Goal: Task Accomplishment & Management: Complete application form

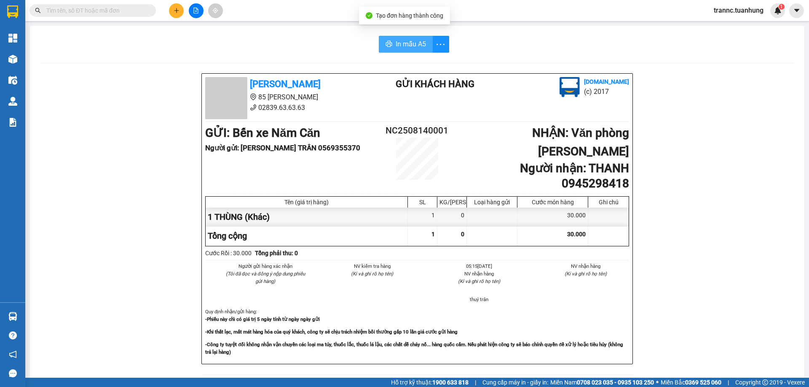
drag, startPoint x: 411, startPoint y: 42, endPoint x: 411, endPoint y: 48, distance: 5.9
click at [411, 41] on span "In mẫu A5" at bounding box center [411, 44] width 30 height 11
click at [247, 52] on div "In mẫu A5" at bounding box center [417, 44] width 754 height 17
click at [173, 11] on button at bounding box center [176, 10] width 15 height 15
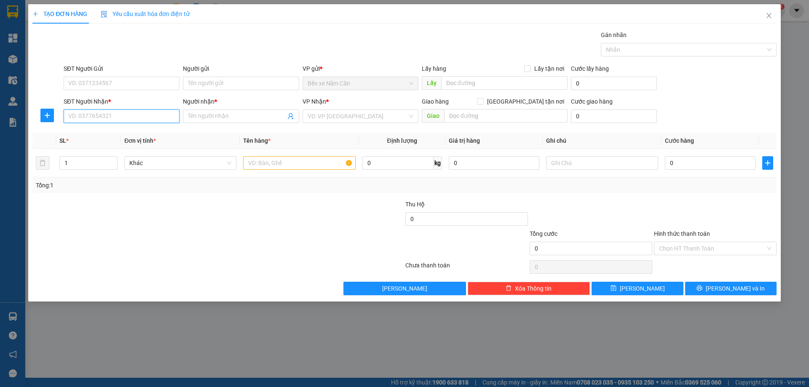
click at [96, 115] on input "SĐT Người Nhận *" at bounding box center [122, 116] width 116 height 13
type input "0944155513"
click at [133, 131] on div "0944155513 - KIỀU" at bounding box center [122, 133] width 106 height 9
type input "KIỀU"
type input "0944155513"
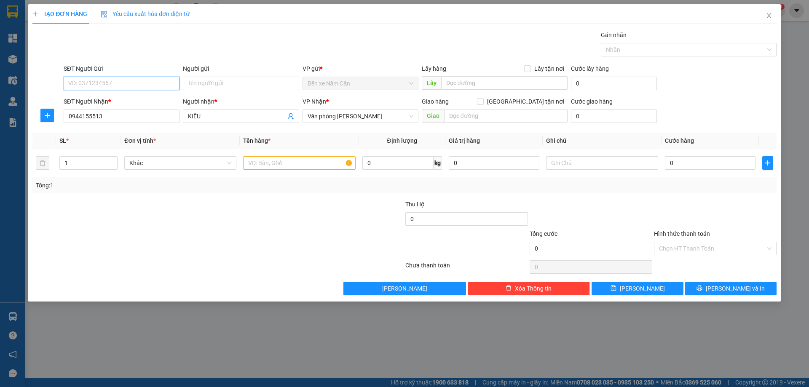
click at [129, 83] on input "SĐT Người Gửi" at bounding box center [122, 83] width 116 height 13
click at [90, 86] on input "09139978828" at bounding box center [122, 83] width 116 height 13
type input "0913998828"
click at [116, 101] on div "0913998828 - HIA HẠO" at bounding box center [122, 100] width 106 height 9
type input "[PERSON_NAME]"
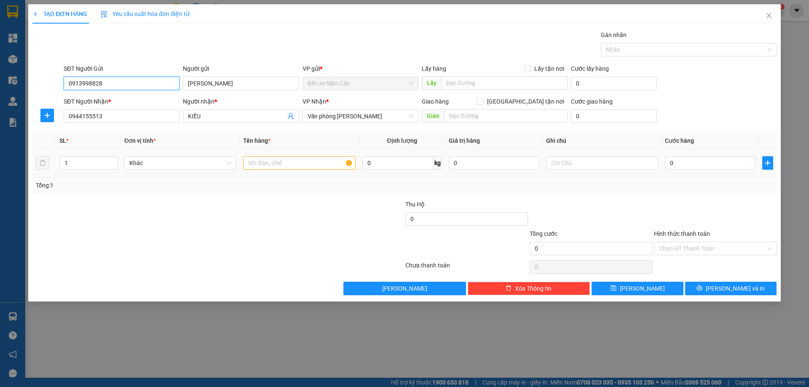
type input "0913998828"
click at [254, 163] on input "text" at bounding box center [299, 162] width 112 height 13
type input "1 KIỆN"
click at [707, 161] on input "0" at bounding box center [710, 162] width 91 height 13
type input "6"
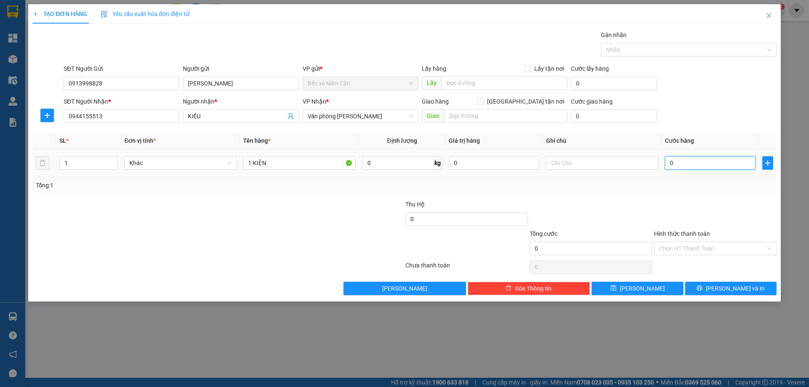
type input "6"
type input "60"
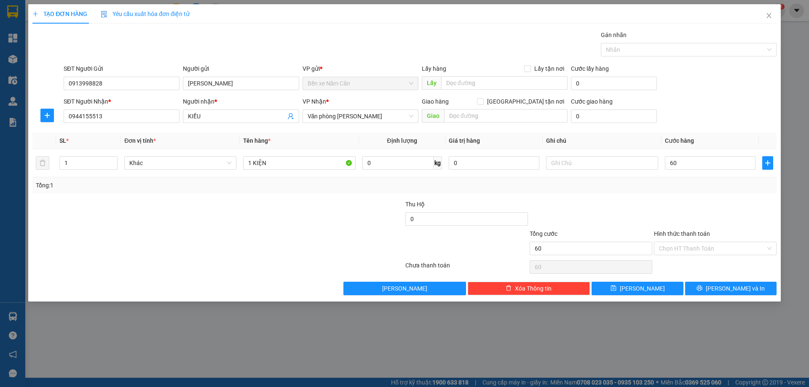
type input "60.000"
click at [700, 206] on div at bounding box center [715, 215] width 124 height 30
click at [706, 246] on input "Hình thức thanh toán" at bounding box center [712, 248] width 107 height 13
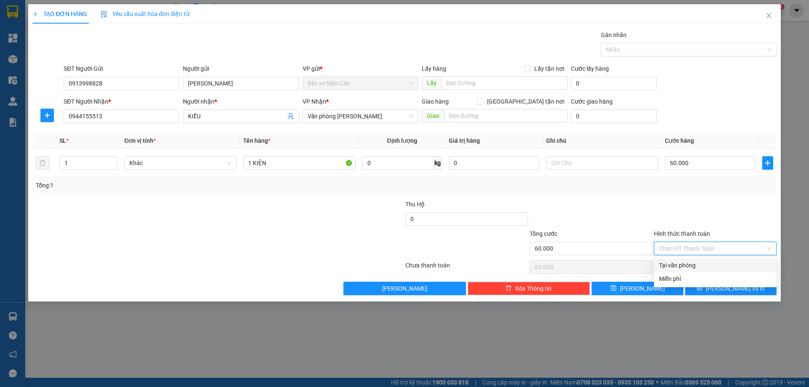
click at [703, 261] on div "Tại văn phòng" at bounding box center [715, 265] width 113 height 9
type input "0"
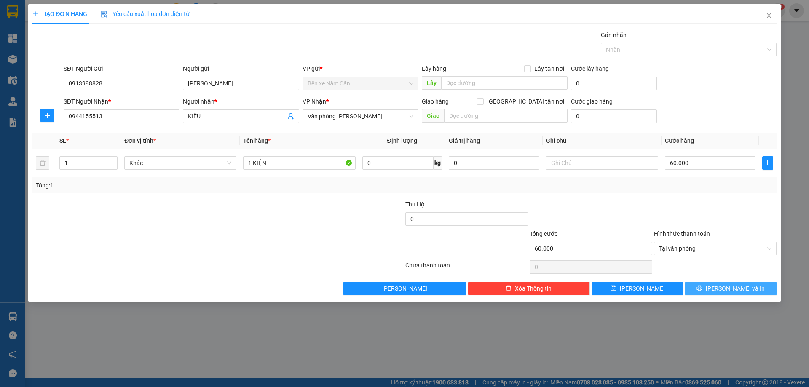
click at [703, 287] on icon "printer" at bounding box center [700, 288] width 6 height 6
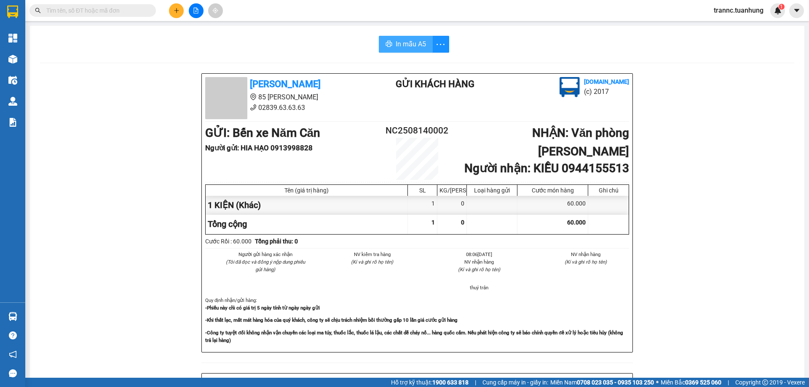
click at [401, 41] on span "In mẫu A5" at bounding box center [411, 44] width 30 height 11
click at [174, 11] on icon "plus" at bounding box center [177, 11] width 6 height 6
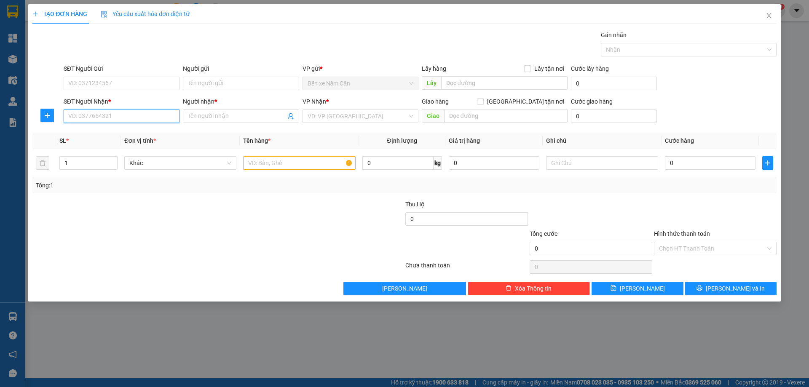
click at [107, 114] on input "SĐT Người Nhận *" at bounding box center [122, 116] width 116 height 13
click at [106, 129] on div "0967776408 - ĐẾN" at bounding box center [122, 133] width 106 height 9
type input "0967776408"
type input "ĐẾN"
click at [359, 118] on span "Bến xe Bạc Liêu" at bounding box center [361, 116] width 106 height 13
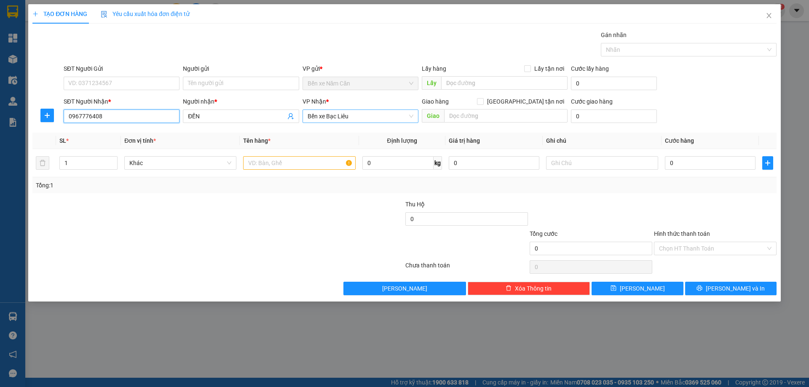
type input "0967776408"
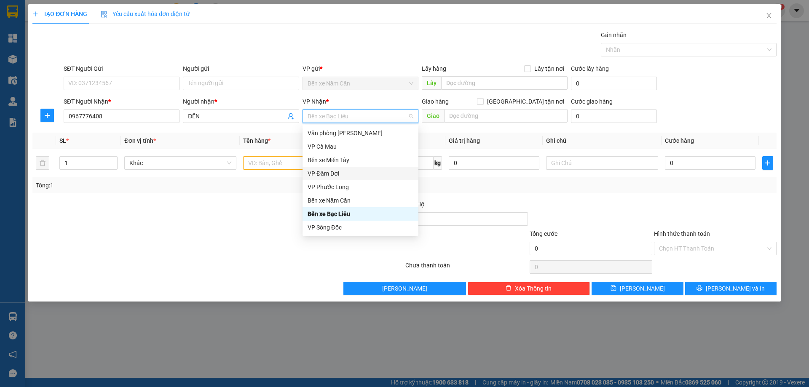
scroll to position [42, 0]
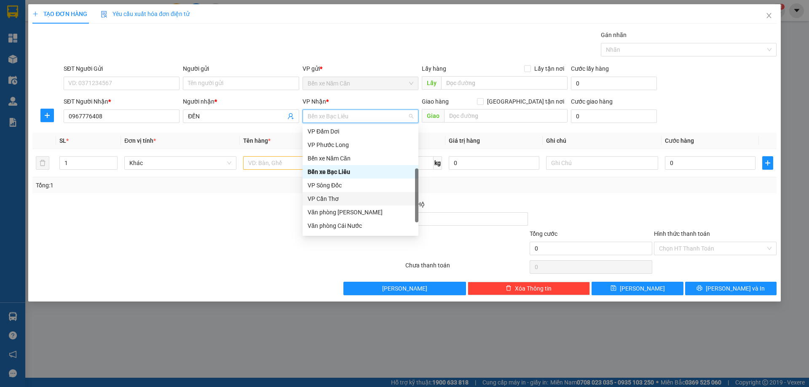
click at [336, 197] on div "VP Cần Thơ" at bounding box center [361, 198] width 106 height 9
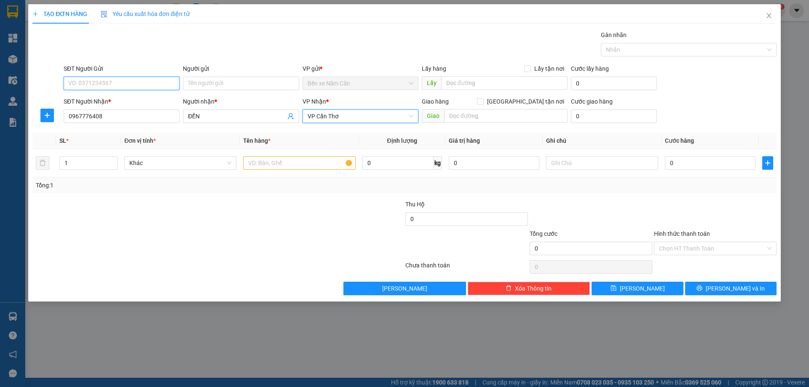
click at [97, 83] on input "SĐT Người Gửi" at bounding box center [122, 83] width 116 height 13
click at [109, 96] on div "0937111181 - LỘC" at bounding box center [122, 100] width 106 height 9
type input "0937111181"
type input "LỘC"
type input "0937111181"
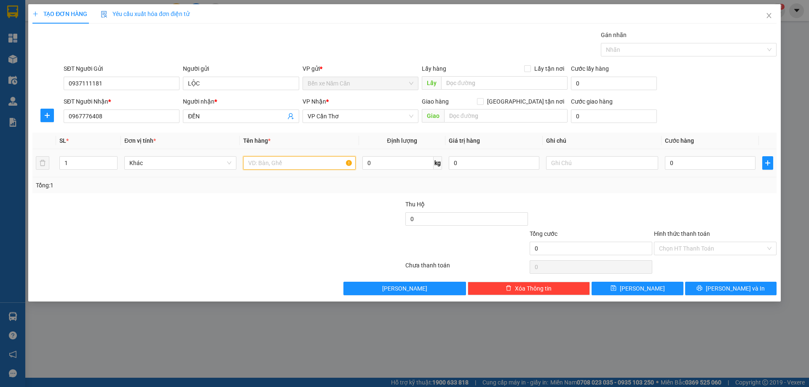
click at [260, 165] on input "text" at bounding box center [299, 162] width 112 height 13
type input "1 BAO NHỎ"
click at [689, 162] on input "0" at bounding box center [710, 162] width 91 height 13
type input "3"
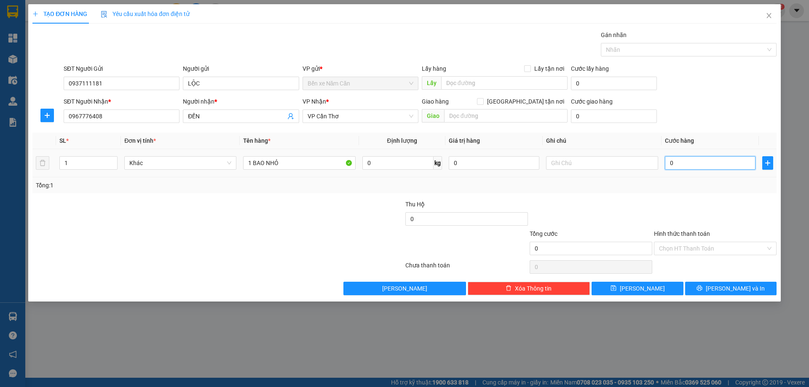
type input "3"
type input "30"
type input "30.000"
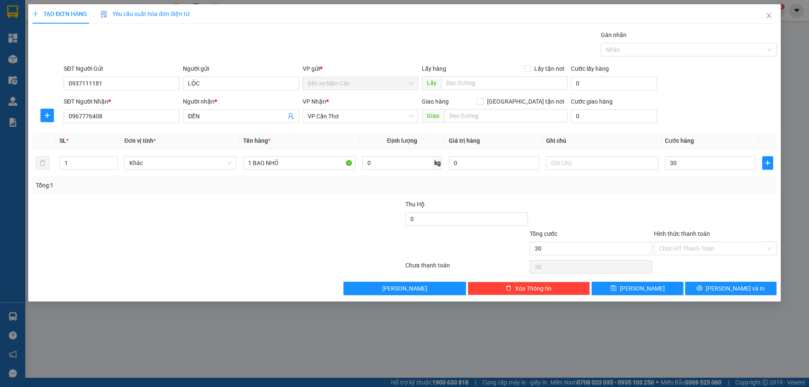
type input "30.000"
click at [676, 199] on div "Transit Pickup Surcharge Ids Transit Deliver Surcharge Ids Transit Deliver Surc…" at bounding box center [404, 162] width 744 height 265
click at [686, 249] on input "Hình thức thanh toán" at bounding box center [712, 248] width 107 height 13
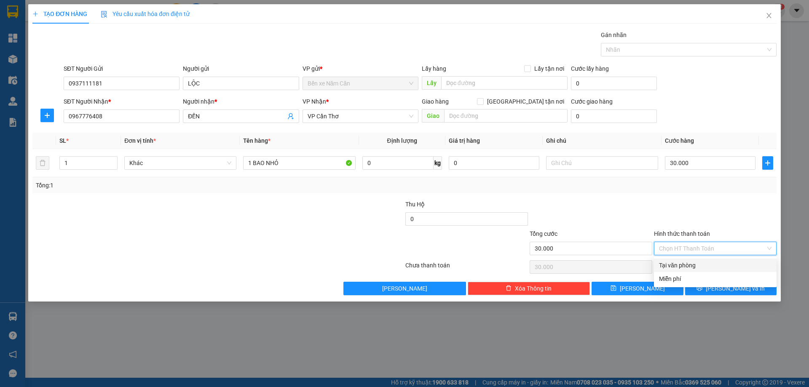
click at [687, 264] on div "Tại văn phòng" at bounding box center [715, 265] width 113 height 9
type input "0"
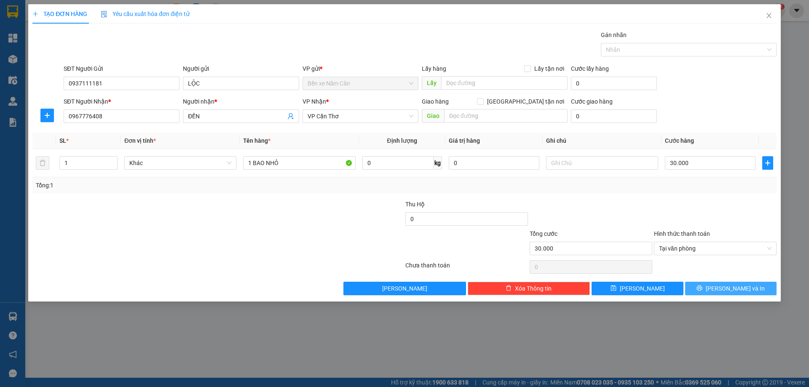
click at [703, 285] on button "Lưu và In" at bounding box center [730, 288] width 91 height 13
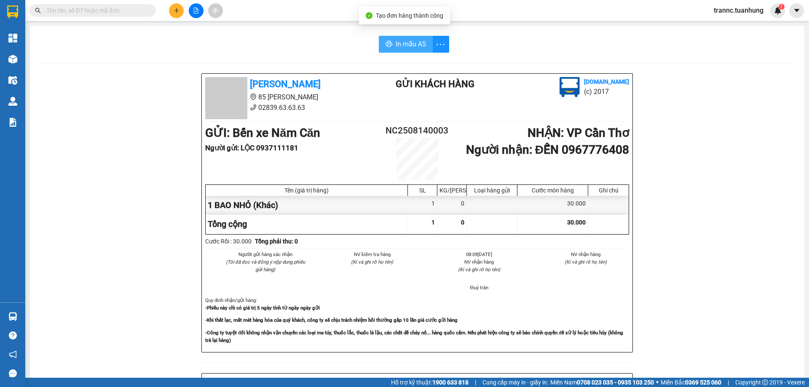
click at [408, 47] on span "In mẫu A5" at bounding box center [411, 44] width 30 height 11
click at [314, 38] on div "In mẫu A5" at bounding box center [417, 44] width 754 height 17
click at [132, 14] on input "text" at bounding box center [95, 10] width 99 height 9
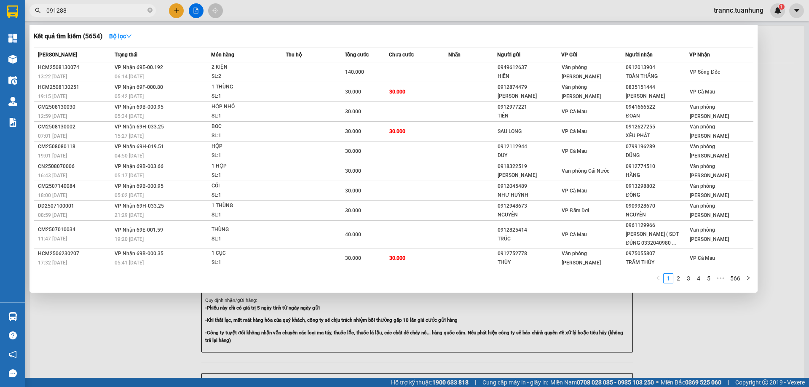
type input "0912886"
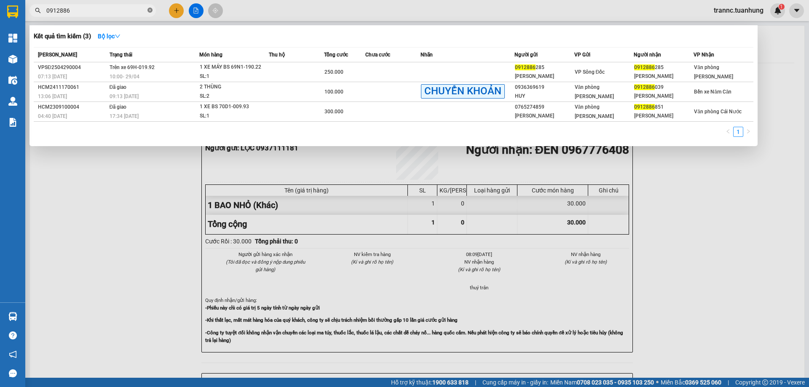
click at [148, 11] on icon "close-circle" at bounding box center [150, 10] width 5 height 5
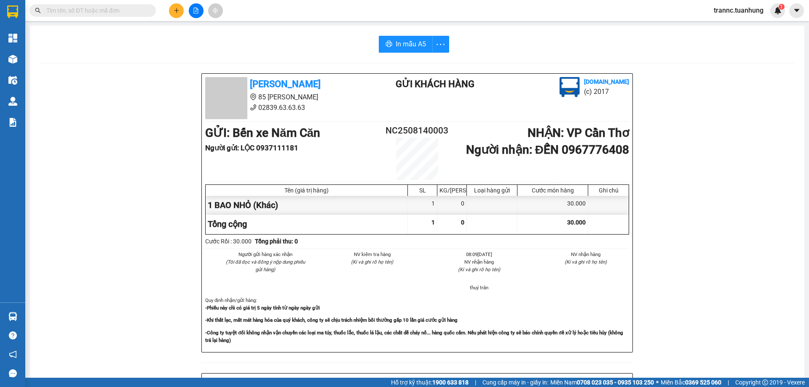
click at [134, 6] on input "text" at bounding box center [95, 10] width 99 height 9
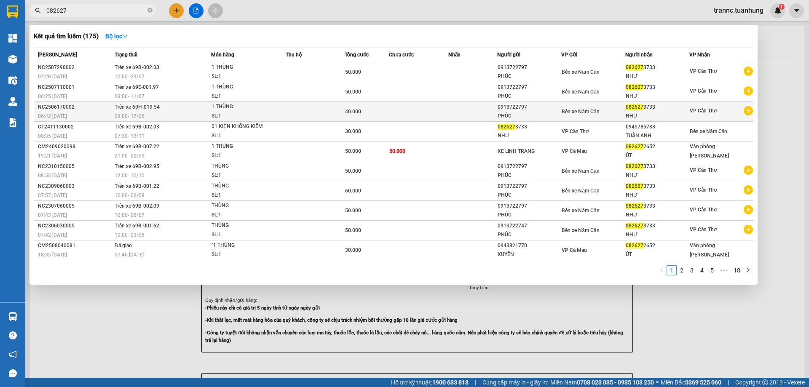
type input "082627"
click at [751, 109] on icon "plus-circle" at bounding box center [748, 110] width 9 height 9
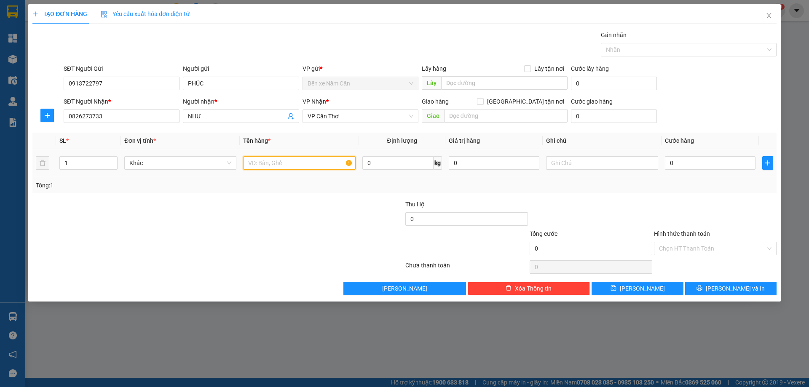
click at [280, 163] on input "text" at bounding box center [299, 162] width 112 height 13
type input "1 THÙNG"
click at [690, 165] on input "0" at bounding box center [710, 162] width 91 height 13
type input "5"
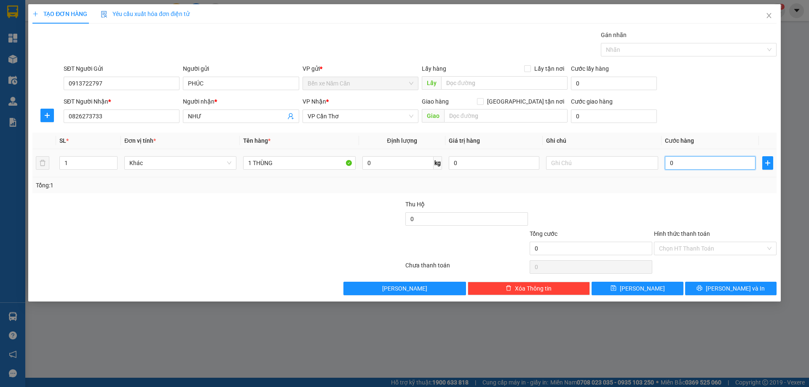
type input "5"
type input "50"
type input "50.000"
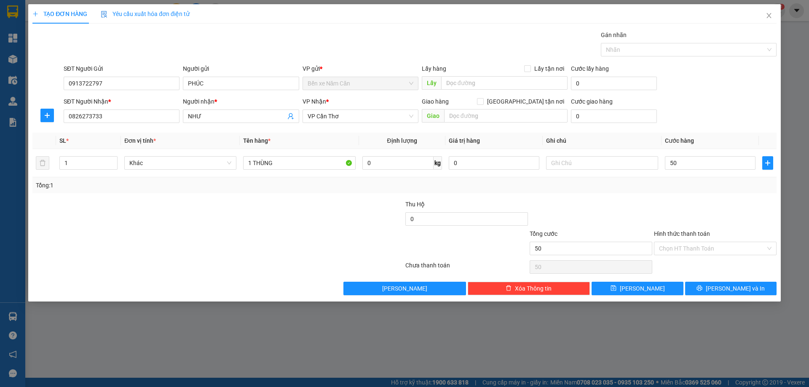
type input "50.000"
click at [682, 191] on div "Tổng: 1" at bounding box center [404, 185] width 744 height 16
click at [683, 244] on input "Hình thức thanh toán" at bounding box center [712, 248] width 107 height 13
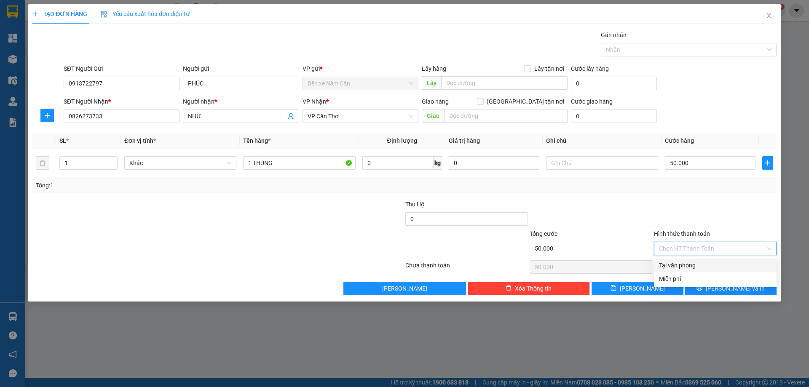
click at [688, 264] on div "Tại văn phòng" at bounding box center [715, 265] width 113 height 9
type input "0"
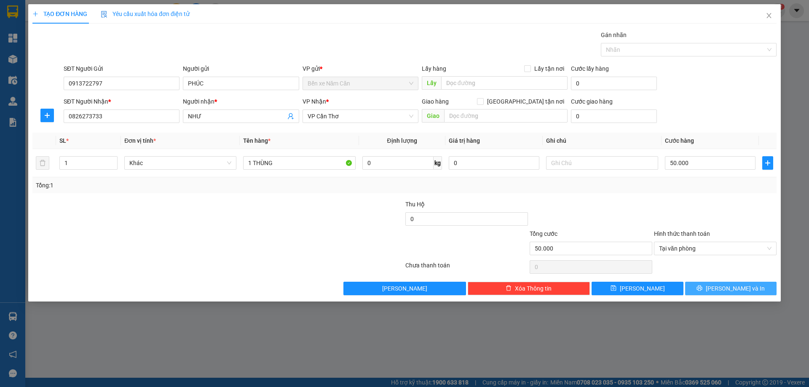
click at [701, 290] on button "Lưu và In" at bounding box center [730, 288] width 91 height 13
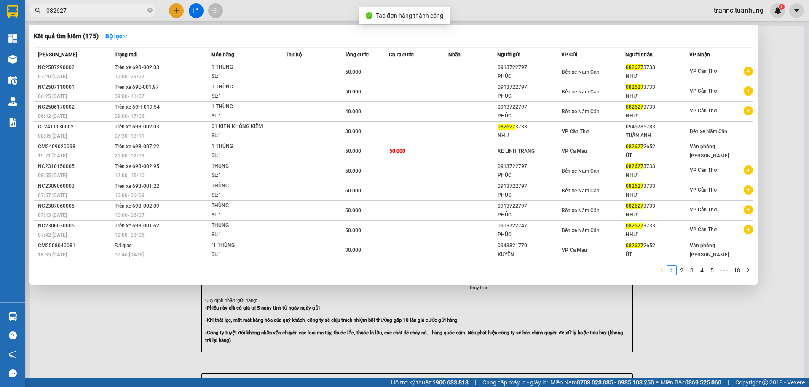
click at [681, 336] on div at bounding box center [404, 193] width 809 height 387
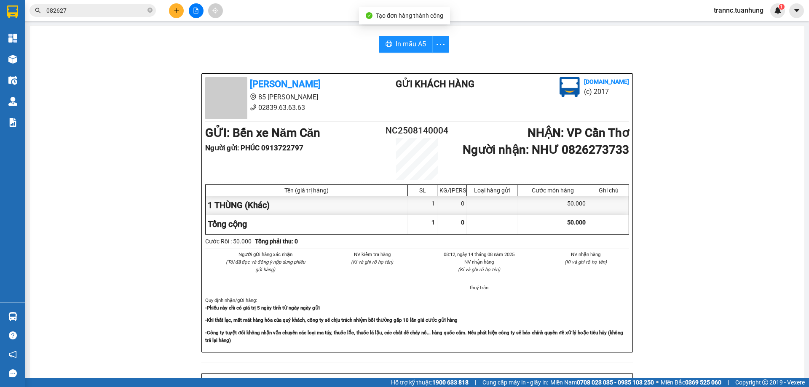
click at [408, 30] on div "In mẫu A5 Tuấn Hưng 85 Lý Chiêu Hoàng 02839.63.63.63 Gửi khách hàng Vexere.com …" at bounding box center [417, 349] width 775 height 646
click at [410, 48] on span "In mẫu A5" at bounding box center [411, 44] width 30 height 11
click at [95, 9] on input "082627" at bounding box center [95, 10] width 99 height 9
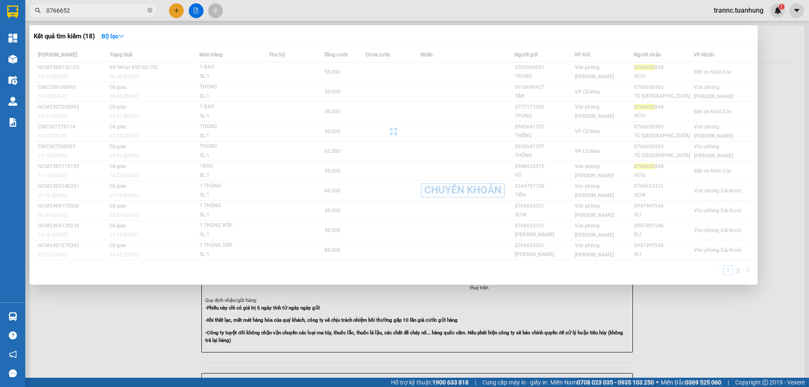
type input "07666528"
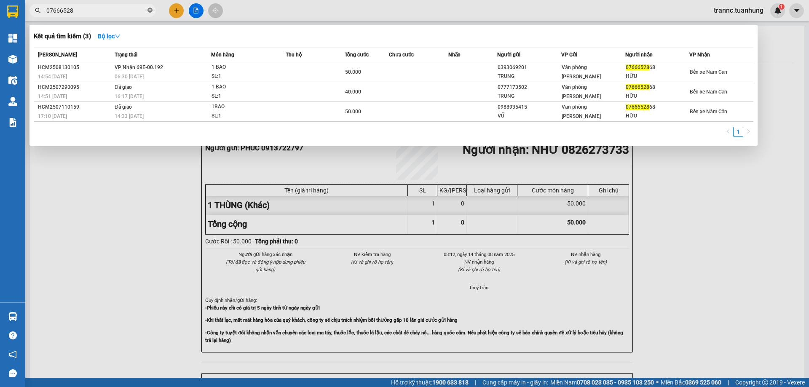
click at [150, 13] on icon "close-circle" at bounding box center [150, 10] width 5 height 5
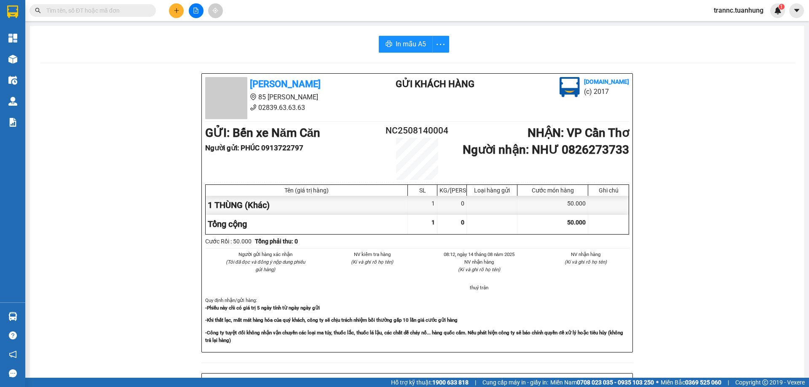
click at [107, 13] on input "text" at bounding box center [95, 10] width 99 height 9
click at [175, 11] on icon "plus" at bounding box center [176, 10] width 5 height 0
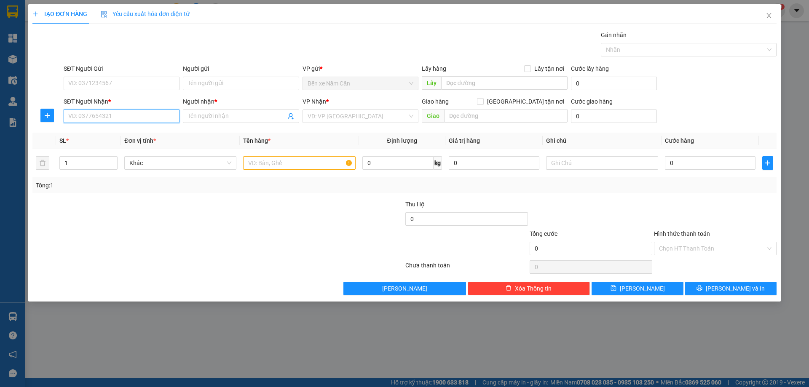
click at [113, 112] on input "SĐT Người Nhận *" at bounding box center [122, 116] width 116 height 13
click at [113, 131] on div "0945987953 - LINH" at bounding box center [122, 133] width 106 height 9
type input "0945987953"
type input "LINH"
type input "0945987953"
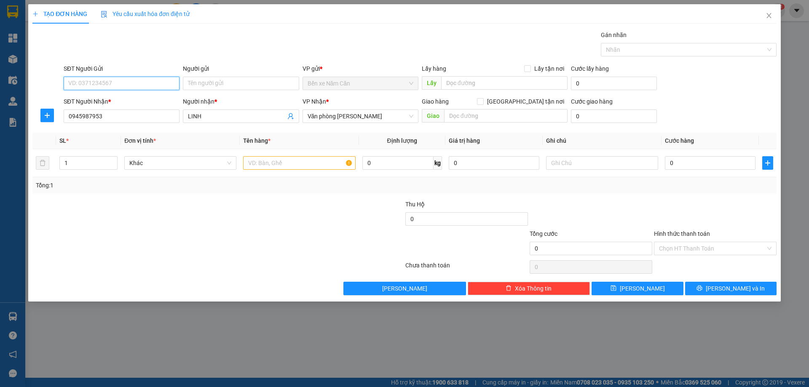
click at [99, 84] on input "SĐT Người Gửi" at bounding box center [122, 83] width 116 height 13
click at [121, 109] on div "0946222201 - DÙNG" at bounding box center [122, 113] width 116 height 13
type input "0946222201"
type input "DÙNG"
click at [258, 164] on input "text" at bounding box center [299, 162] width 112 height 13
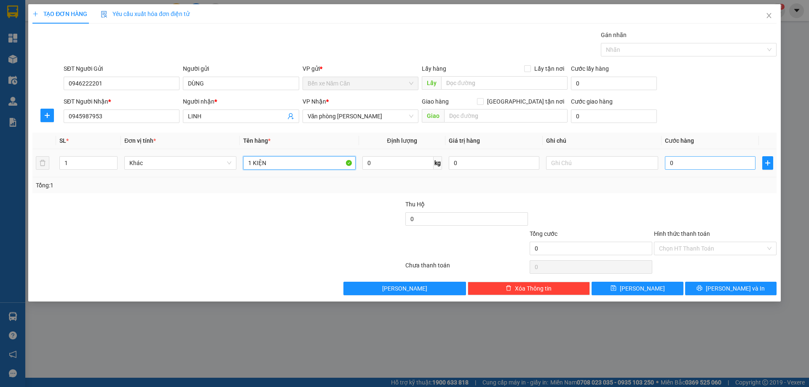
type input "1 KIỆN"
type input "5"
type input "50"
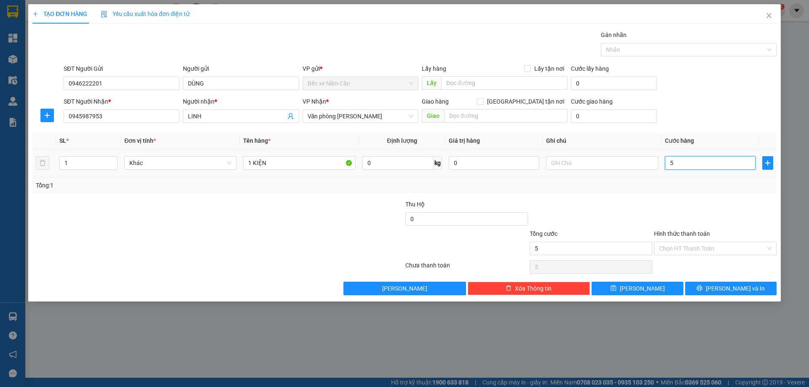
type input "50"
type input "50.000"
click at [647, 200] on div at bounding box center [591, 215] width 124 height 30
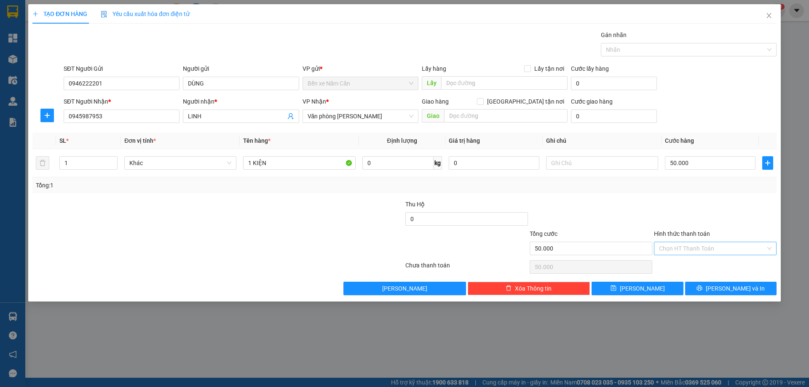
click at [678, 248] on input "Hình thức thanh toán" at bounding box center [712, 248] width 107 height 13
click at [679, 259] on div "Tại văn phòng" at bounding box center [715, 265] width 123 height 13
type input "0"
click at [711, 288] on button "Lưu và In" at bounding box center [730, 288] width 91 height 13
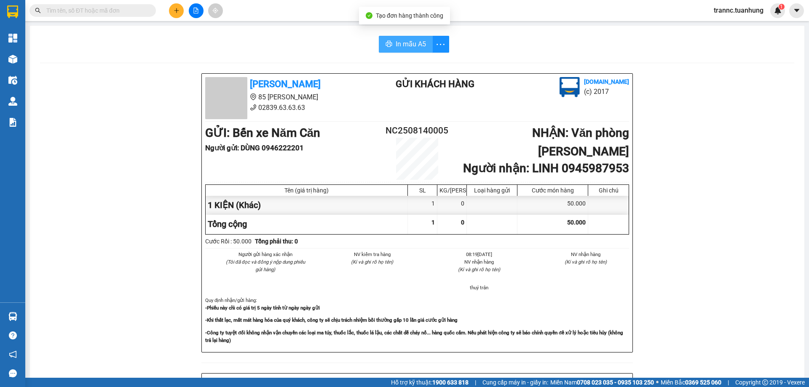
click at [405, 43] on span "In mẫu A5" at bounding box center [411, 44] width 30 height 11
click at [679, 318] on div "Tuấn Hưng 85 Lý Chiêu Hoàng 02839.63.63.63 Gửi khách hàng Vexere.com (c) 2017 G…" at bounding box center [417, 372] width 754 height 598
click at [116, 7] on input "text" at bounding box center [95, 10] width 99 height 9
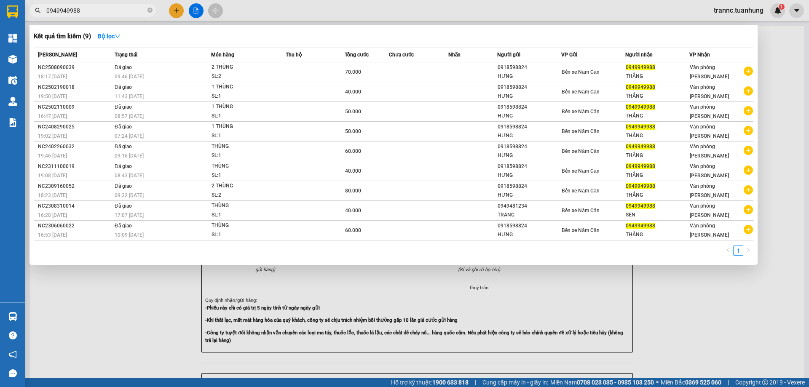
type input "0949949988"
click at [722, 327] on div at bounding box center [404, 193] width 809 height 387
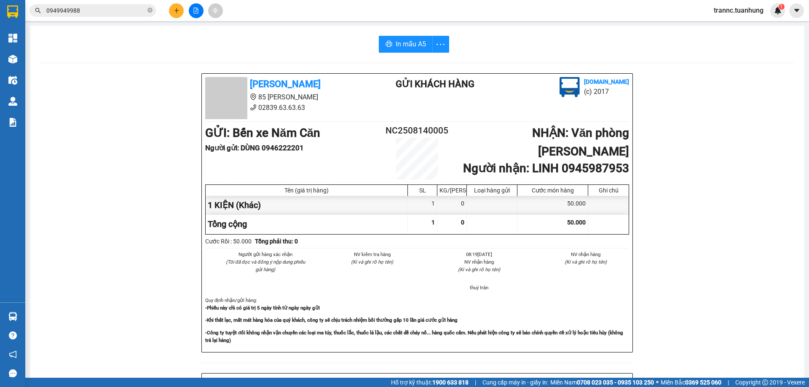
click at [114, 14] on input "0949949988" at bounding box center [95, 10] width 99 height 9
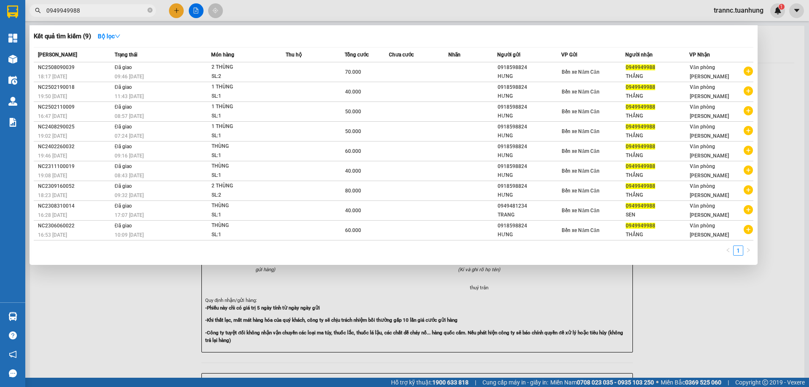
click at [148, 12] on icon "close-circle" at bounding box center [150, 10] width 5 height 5
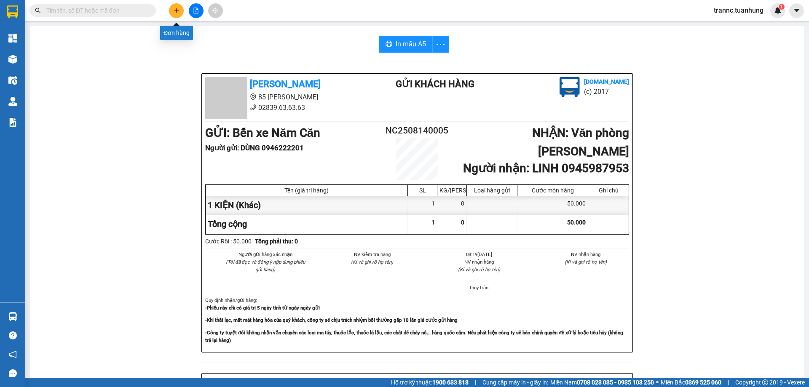
click at [172, 12] on button at bounding box center [176, 10] width 15 height 15
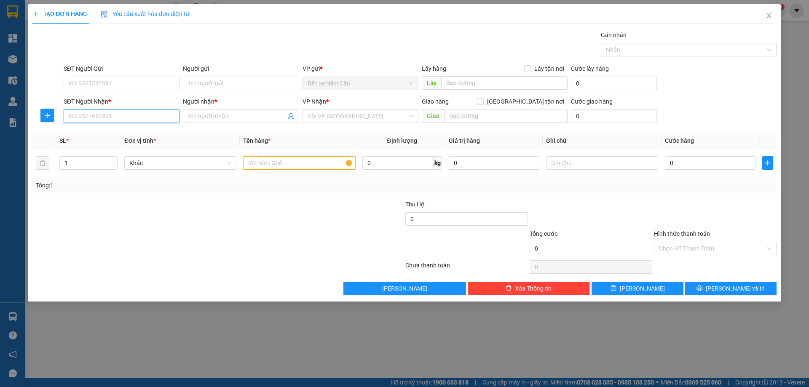
click at [134, 119] on input "SĐT Người Nhận *" at bounding box center [122, 116] width 116 height 13
type input "0"
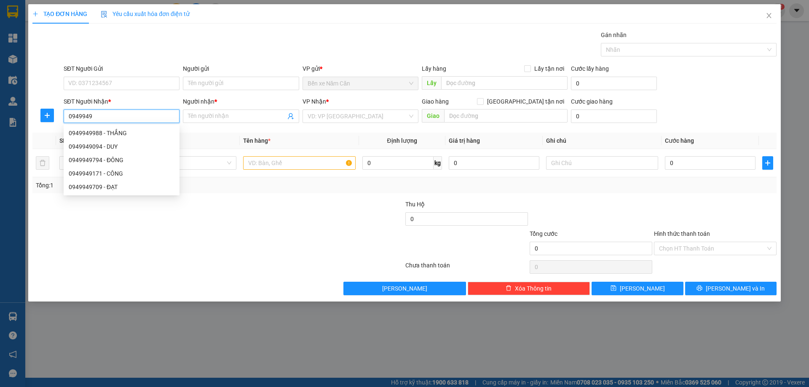
click at [125, 132] on div "0949949988 - THẮNG" at bounding box center [122, 133] width 106 height 9
type input "0949949988"
type input "THẮNG"
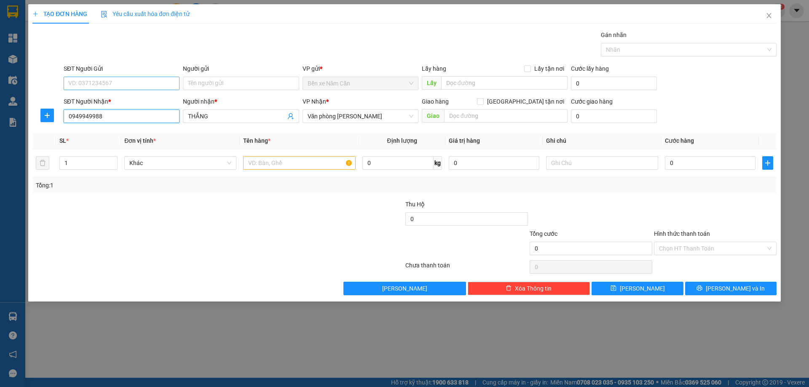
type input "0949949988"
click at [118, 83] on input "SĐT Người Gửi" at bounding box center [122, 83] width 116 height 13
type input "0918598824"
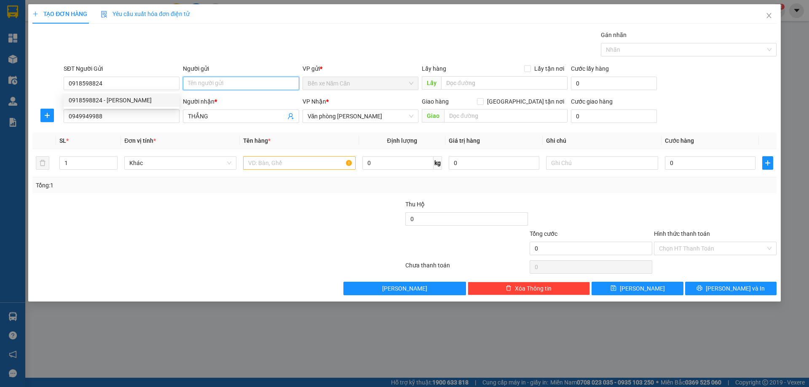
click at [186, 83] on input "Người gửi" at bounding box center [241, 83] width 116 height 13
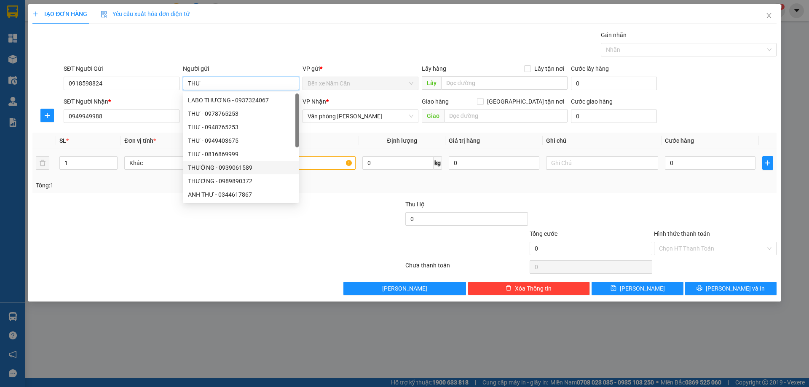
type input "THƯ"
click at [312, 163] on input "text" at bounding box center [299, 162] width 112 height 13
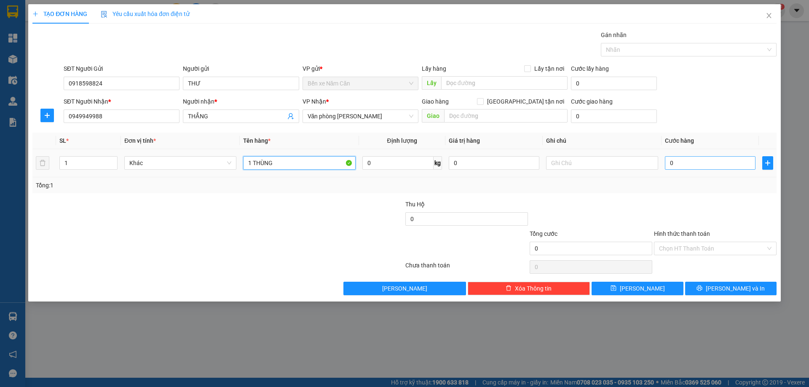
type input "1 THÙNG"
click at [674, 158] on input "0" at bounding box center [710, 162] width 91 height 13
type input "5"
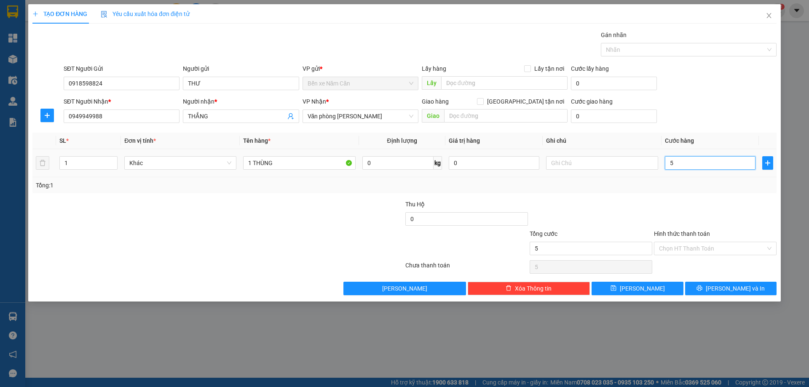
type input "50"
click at [671, 185] on div "Tổng: 1" at bounding box center [405, 185] width 738 height 9
type input "50.000"
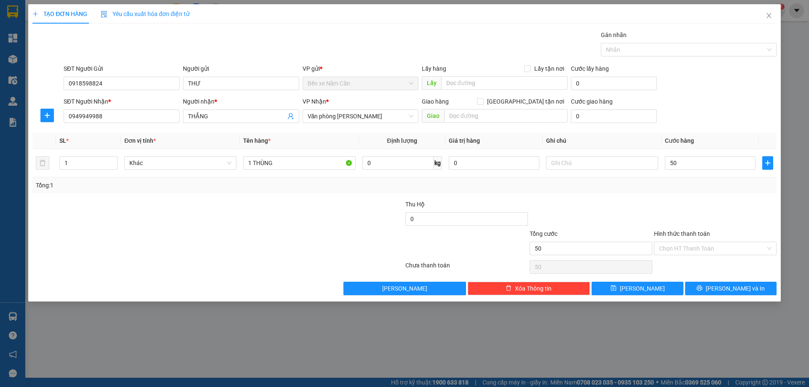
type input "50.000"
click at [671, 248] on input "Hình thức thanh toán" at bounding box center [712, 248] width 107 height 13
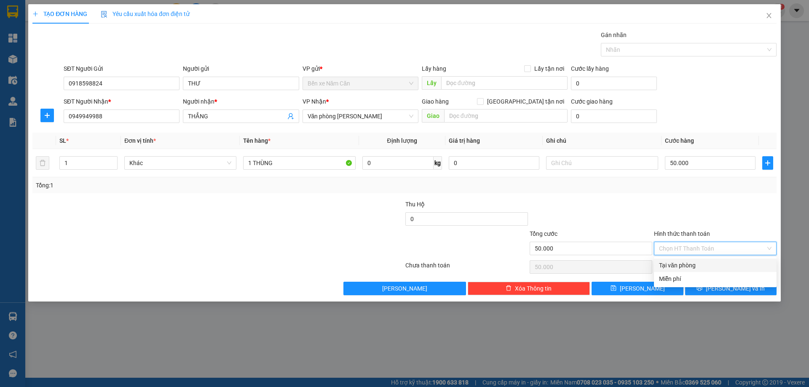
click at [675, 263] on div "Tại văn phòng" at bounding box center [715, 265] width 113 height 9
type input "0"
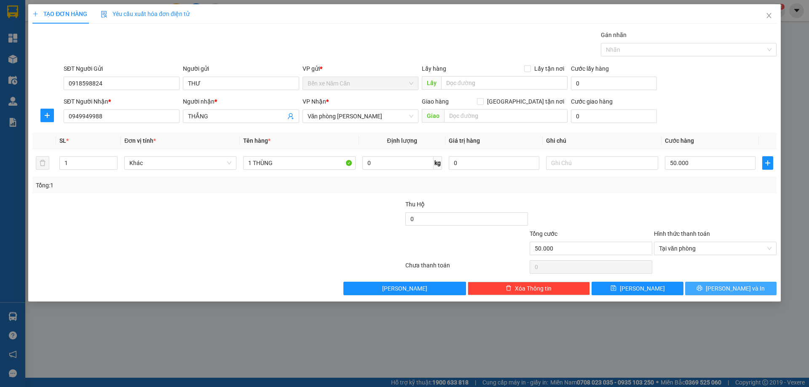
click at [713, 292] on button "Lưu và In" at bounding box center [730, 288] width 91 height 13
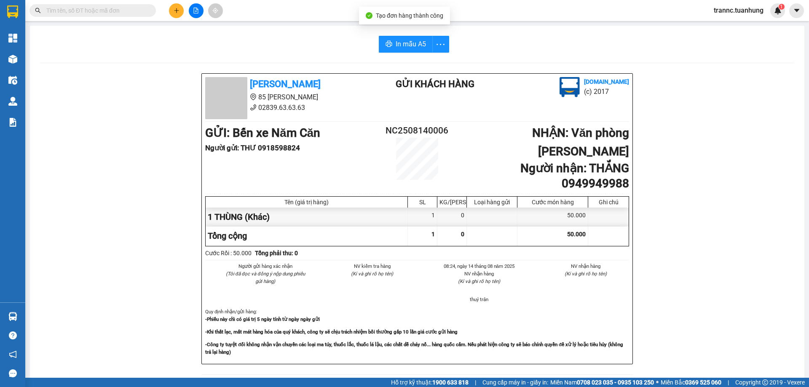
click at [176, 9] on icon "plus" at bounding box center [177, 11] width 6 height 6
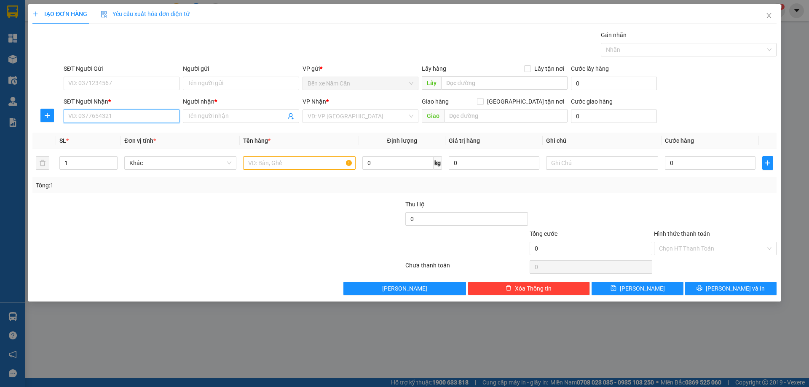
click at [117, 117] on input "SĐT Người Nhận *" at bounding box center [122, 116] width 116 height 13
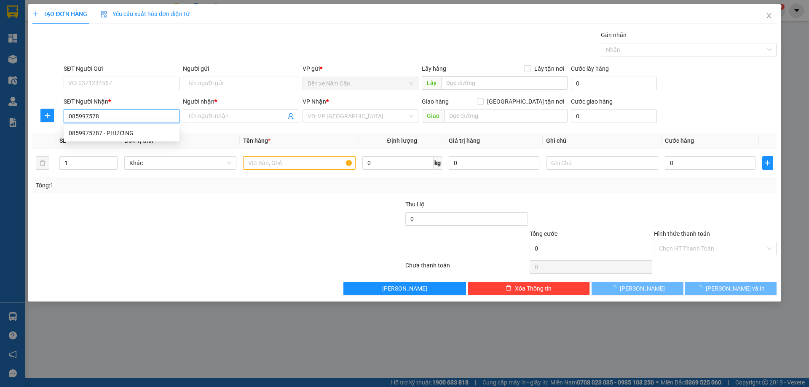
type input "0859975787"
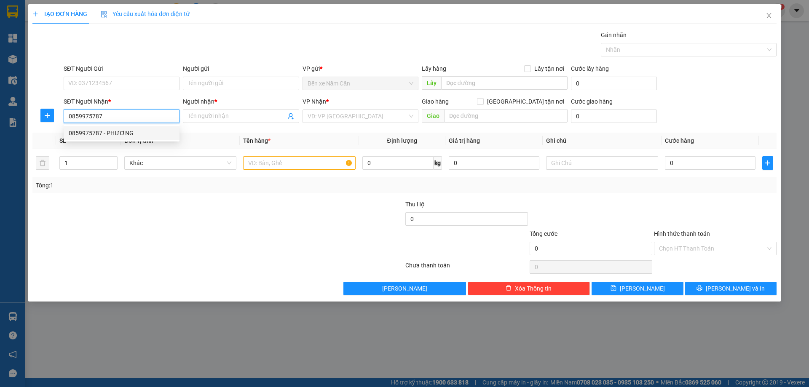
click at [116, 132] on div "0859975787 - PHƯƠNG" at bounding box center [122, 133] width 106 height 9
type input "PHƯƠNG"
type input "0859975787"
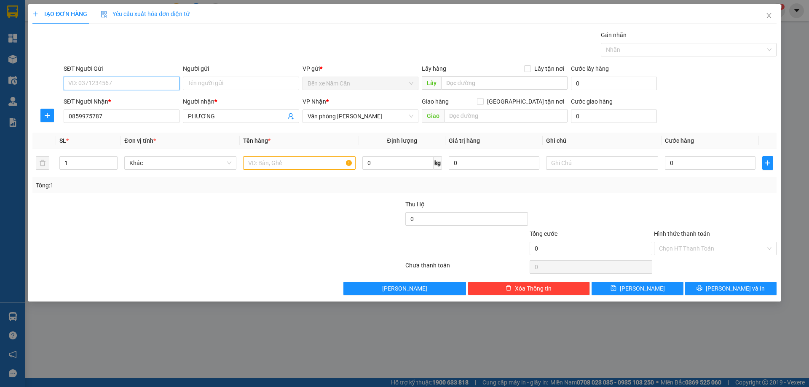
click at [105, 84] on input "SĐT Người Gửi" at bounding box center [122, 83] width 116 height 13
click at [100, 126] on div "0822372713 - THẢO" at bounding box center [122, 127] width 106 height 9
type input "0822372713"
type input "THẢO"
click at [284, 161] on input "text" at bounding box center [299, 162] width 112 height 13
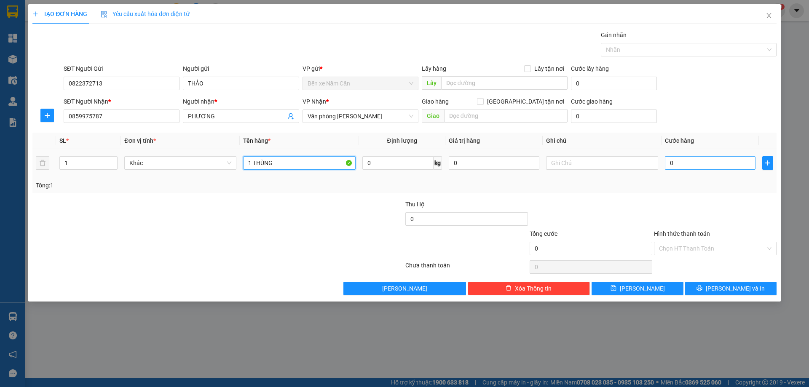
type input "1 THÙNG"
click at [692, 161] on input "0" at bounding box center [710, 162] width 91 height 13
type input "5"
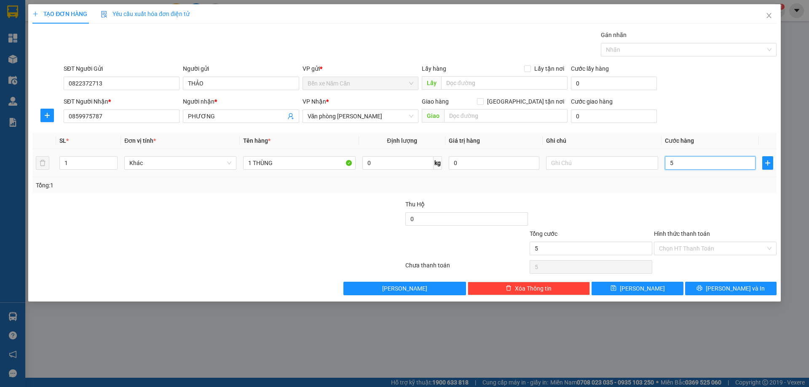
type input "50"
click at [694, 190] on div "Tổng: 1" at bounding box center [405, 185] width 738 height 9
type input "50.000"
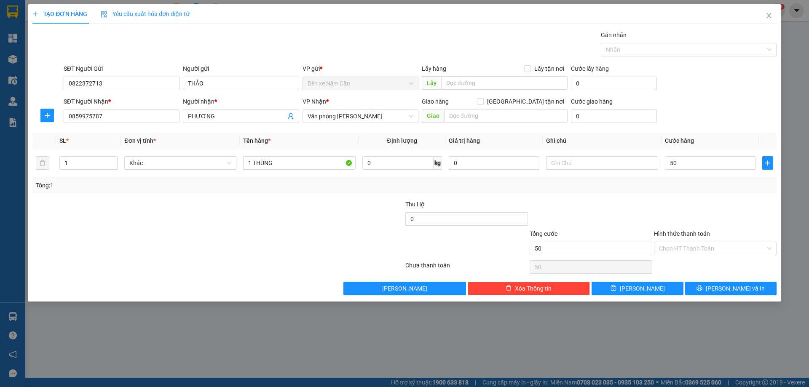
type input "50.000"
click at [763, 287] on button "Lưu và In" at bounding box center [730, 288] width 91 height 13
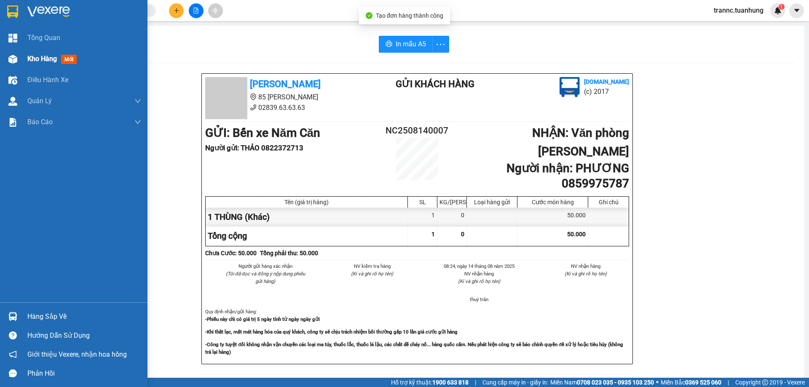
click at [69, 58] on span "mới" at bounding box center [69, 59] width 16 height 9
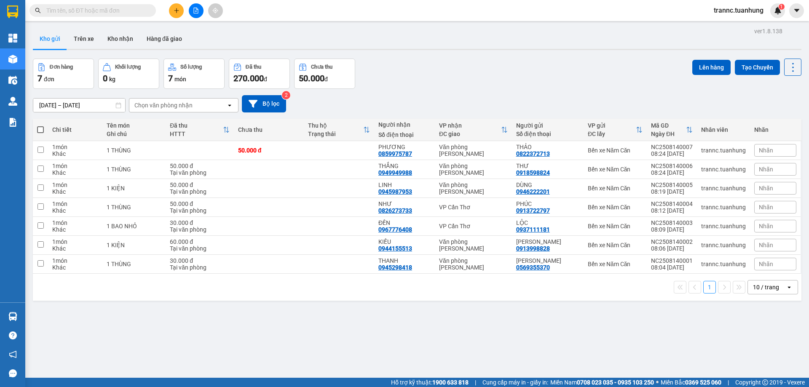
click at [132, 11] on input "text" at bounding box center [95, 10] width 99 height 9
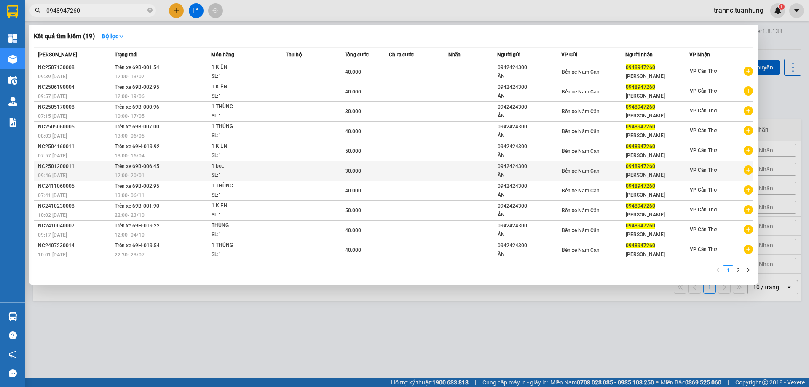
type input "0948947260"
click at [750, 170] on icon "plus-circle" at bounding box center [748, 170] width 9 height 9
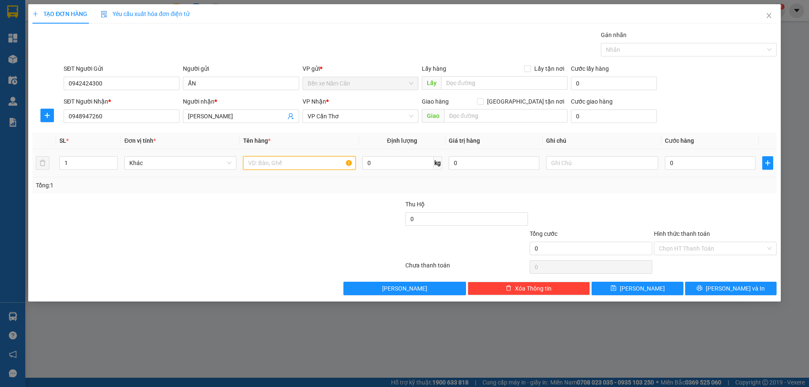
click at [257, 162] on input "text" at bounding box center [299, 162] width 112 height 13
type input "1 KIỆN"
click at [690, 161] on input "0" at bounding box center [710, 162] width 91 height 13
type input "4"
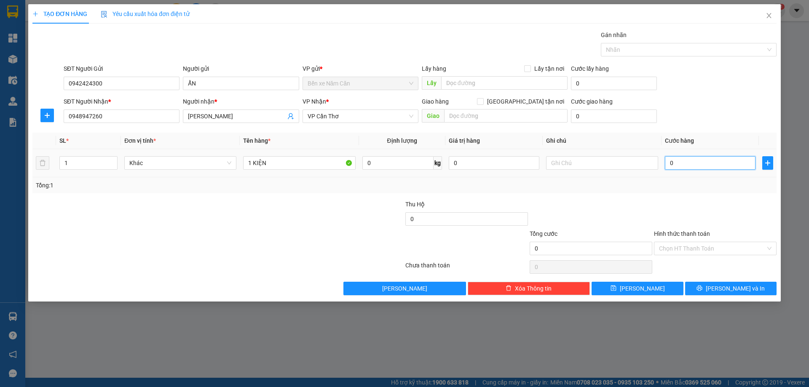
type input "4"
type input "40"
type input "40.000"
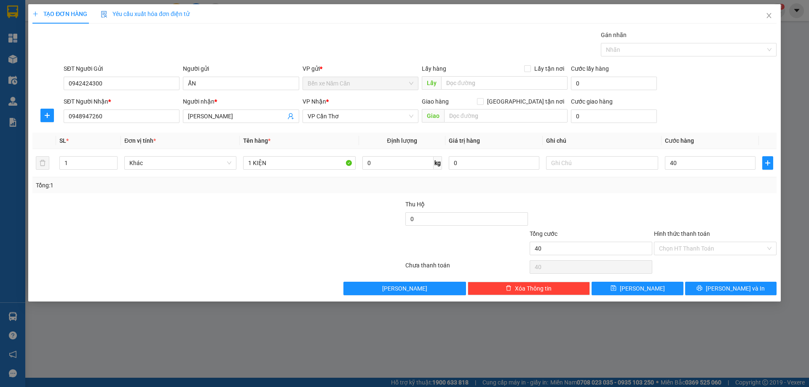
type input "40.000"
click at [666, 212] on div at bounding box center [715, 215] width 124 height 30
click at [698, 245] on input "Hình thức thanh toán" at bounding box center [712, 248] width 107 height 13
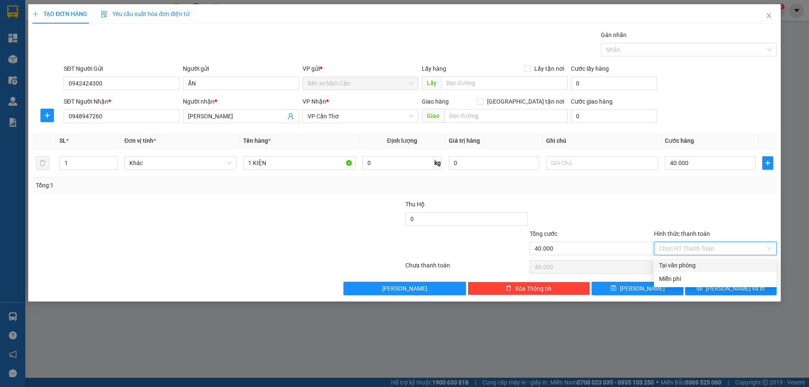
click at [698, 266] on div "Tại văn phòng" at bounding box center [715, 265] width 113 height 9
type input "0"
click at [703, 290] on icon "printer" at bounding box center [699, 288] width 5 height 5
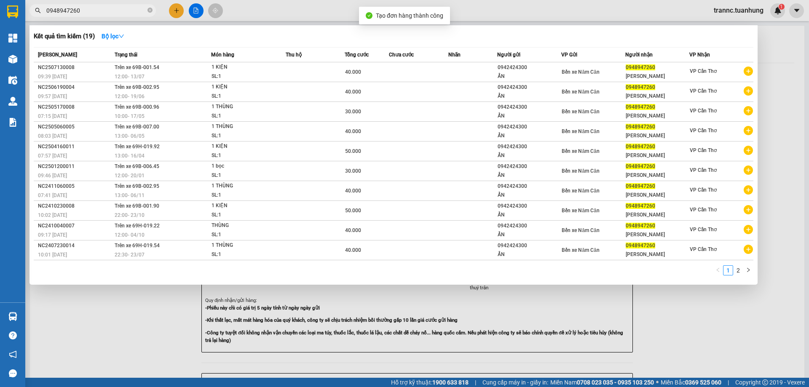
click at [736, 322] on div at bounding box center [404, 193] width 809 height 387
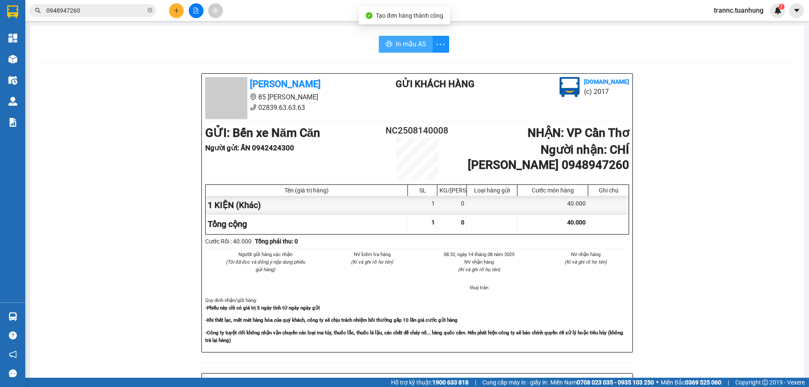
click at [408, 36] on button "In mẫu A5" at bounding box center [406, 44] width 54 height 17
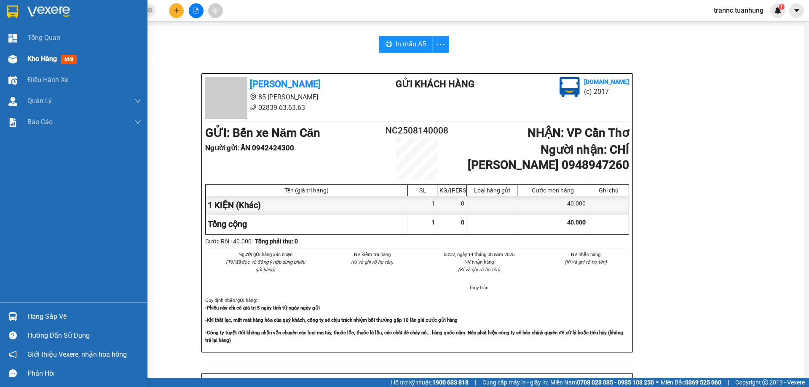
click at [63, 58] on span "mới" at bounding box center [69, 59] width 16 height 9
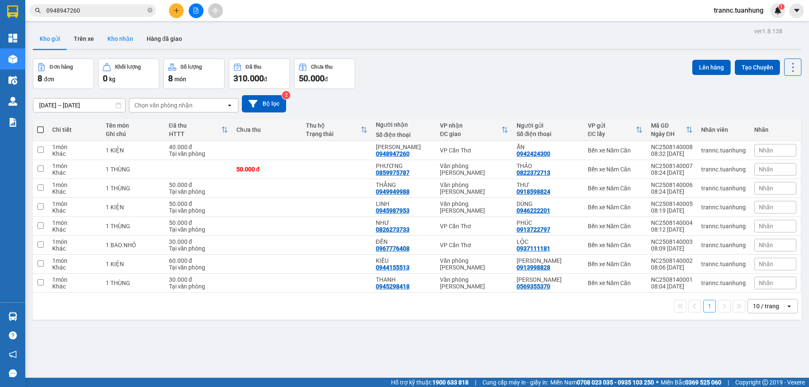
click at [121, 45] on button "Kho nhận" at bounding box center [120, 39] width 39 height 20
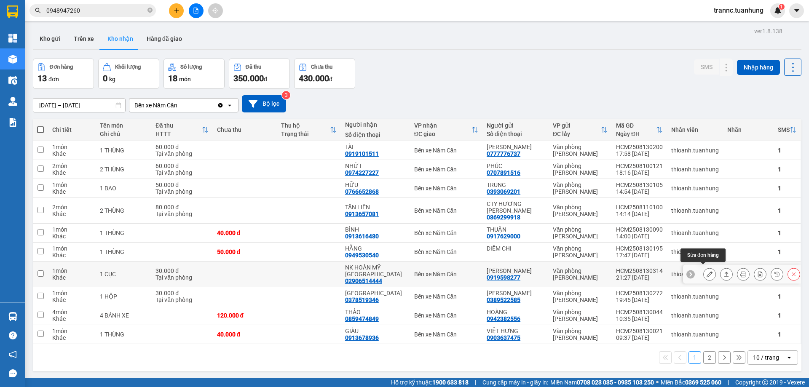
click at [707, 271] on icon at bounding box center [710, 274] width 6 height 6
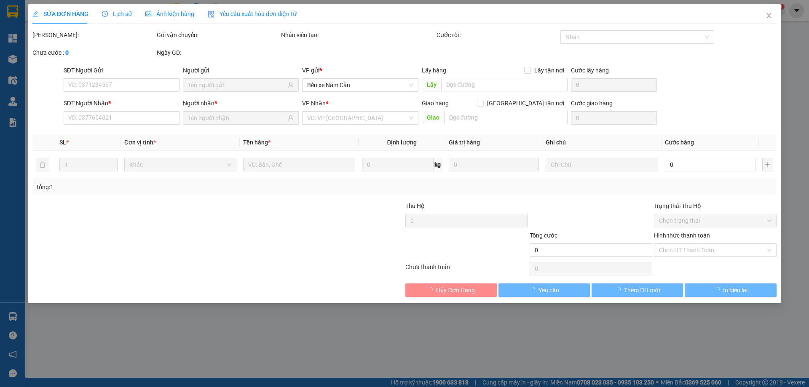
type input "0919598277"
type input "LABO CÁT TƯỜNG"
type input "02906514444"
type input "NK HOÀN MỸ NC"
type input "30.000"
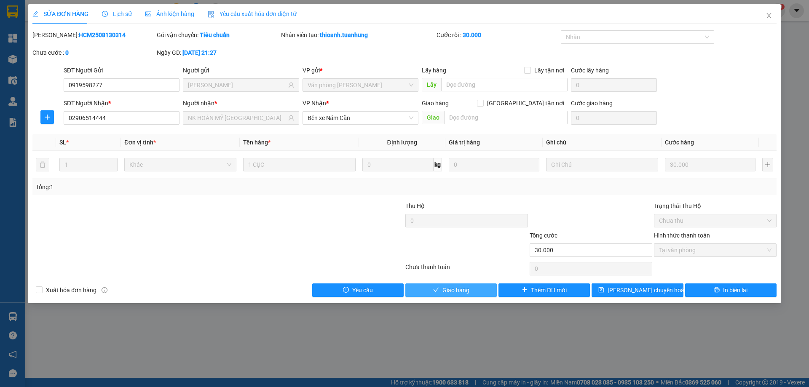
click at [477, 291] on button "Giao hàng" at bounding box center [450, 290] width 91 height 13
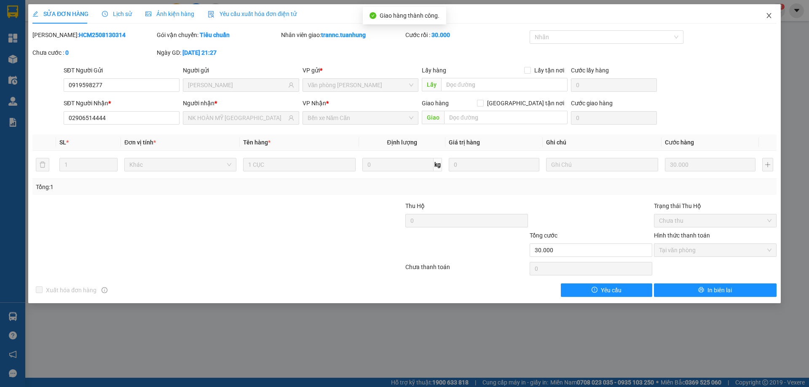
click at [768, 14] on icon "close" at bounding box center [769, 15] width 5 height 5
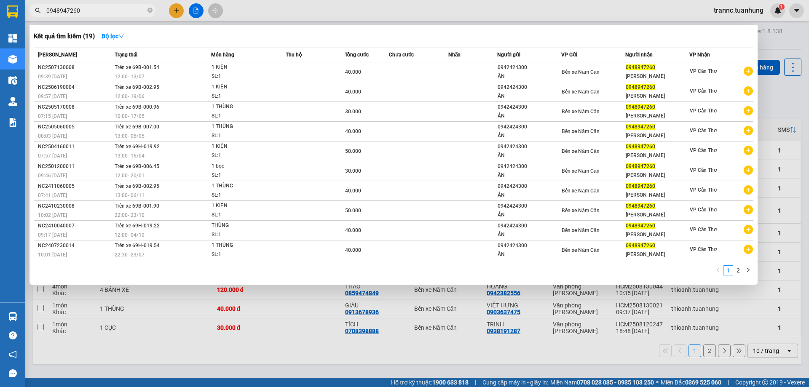
click at [136, 13] on input "0948947260" at bounding box center [95, 10] width 99 height 9
type input "0"
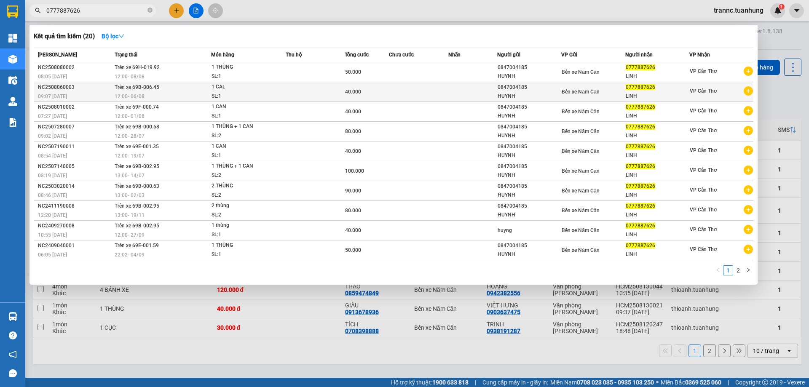
type input "0777887626"
click at [750, 91] on icon "plus-circle" at bounding box center [748, 90] width 9 height 9
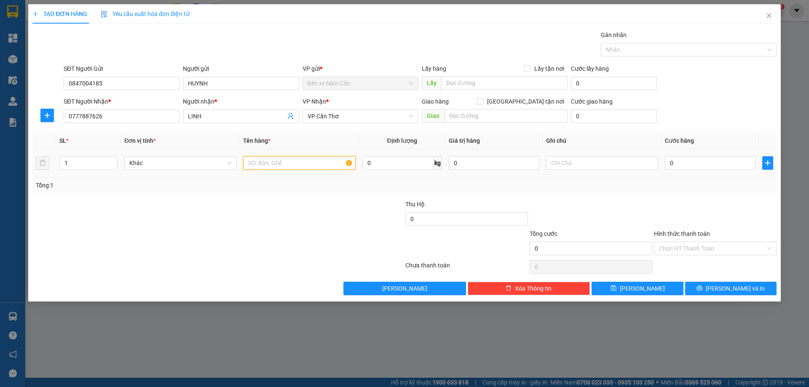
click at [323, 166] on input "text" at bounding box center [299, 162] width 112 height 13
type input "1 CAN"
click at [676, 160] on input "0" at bounding box center [710, 162] width 91 height 13
type input "4"
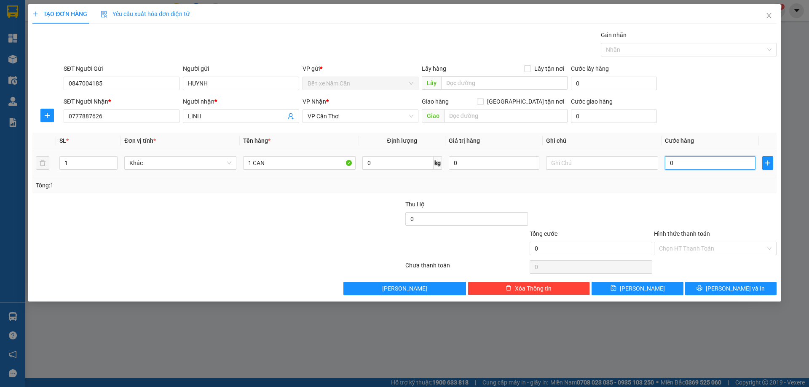
type input "4"
type input "40"
type input "40.000"
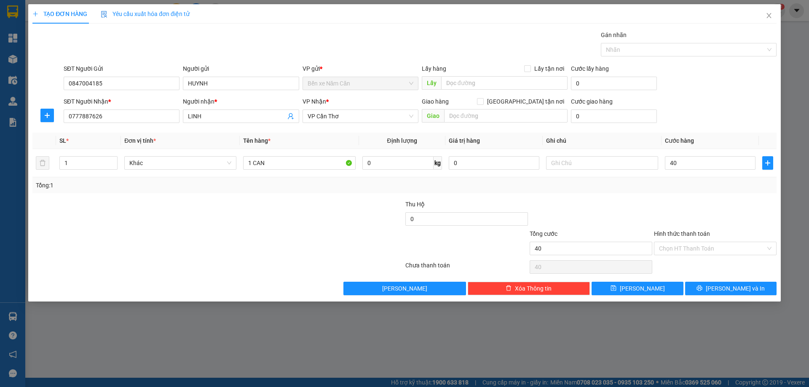
type input "40.000"
click at [676, 186] on div "Tổng: 1" at bounding box center [405, 185] width 738 height 9
click at [683, 246] on input "Hình thức thanh toán" at bounding box center [712, 248] width 107 height 13
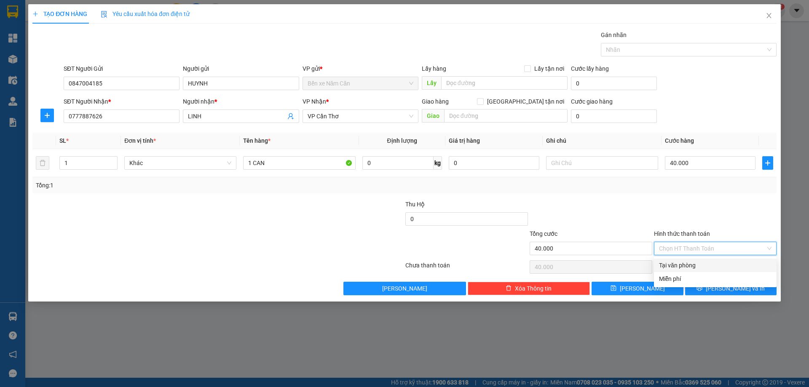
click at [684, 261] on div "Tại văn phòng" at bounding box center [715, 265] width 113 height 9
type input "0"
click at [703, 290] on icon "printer" at bounding box center [700, 288] width 6 height 6
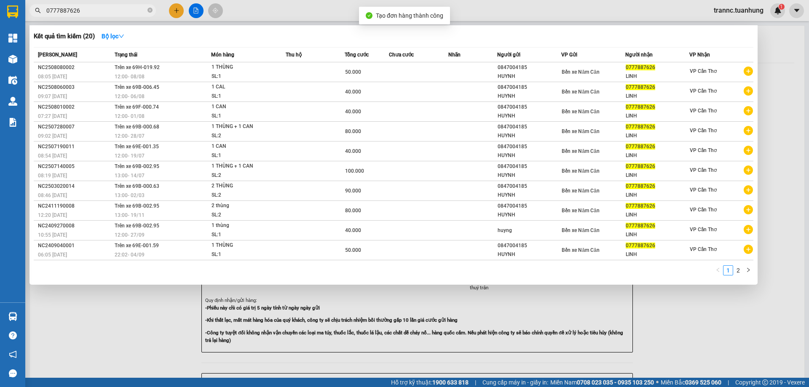
click at [698, 332] on div at bounding box center [404, 193] width 809 height 387
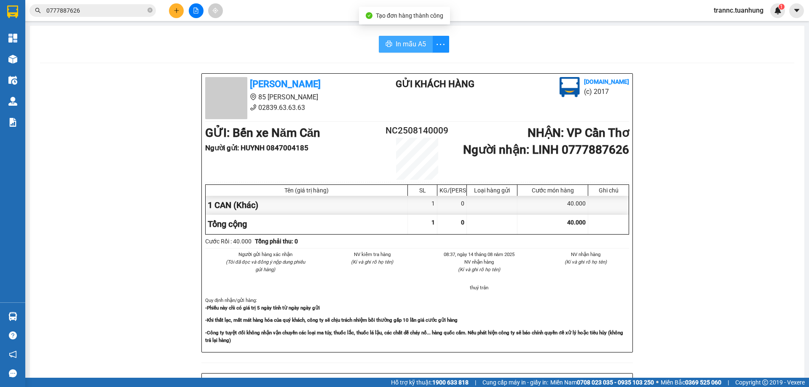
click at [409, 44] on span "In mẫu A5" at bounding box center [411, 44] width 30 height 11
drag, startPoint x: 286, startPoint y: 46, endPoint x: 201, endPoint y: 62, distance: 85.9
click at [286, 46] on div "In mẫu A5" at bounding box center [417, 44] width 754 height 17
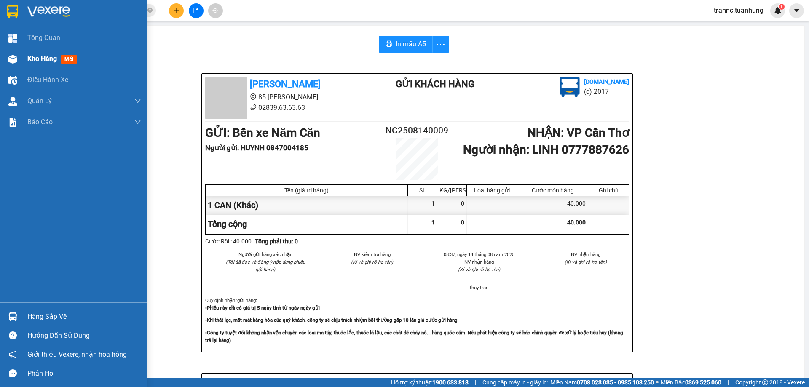
click at [74, 56] on span "mới" at bounding box center [69, 59] width 16 height 9
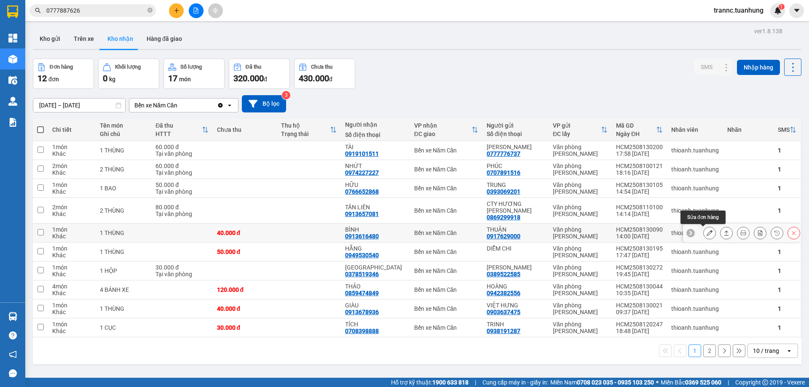
click at [707, 233] on icon at bounding box center [710, 233] width 6 height 6
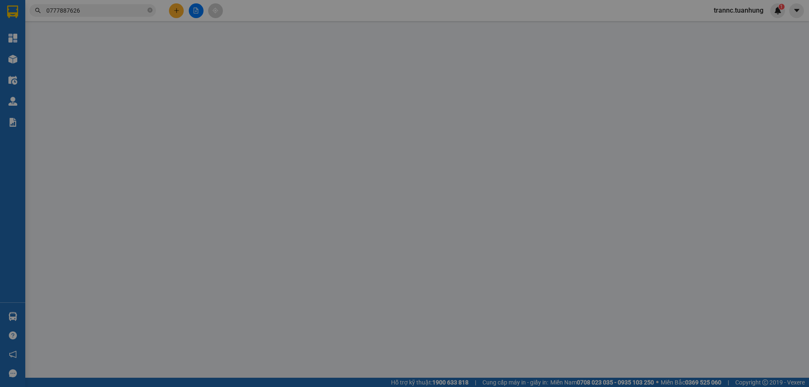
type input "0917629000"
type input "THUẬN"
type input "0913616480"
type input "BÌNH"
type input "40.000"
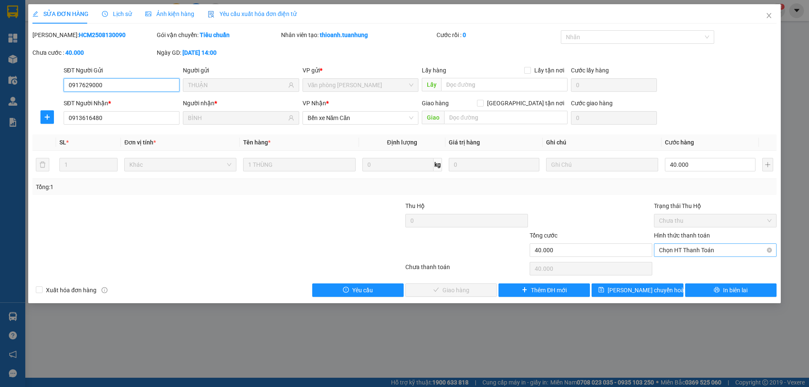
click at [678, 246] on span "Chọn HT Thanh Toán" at bounding box center [715, 250] width 113 height 13
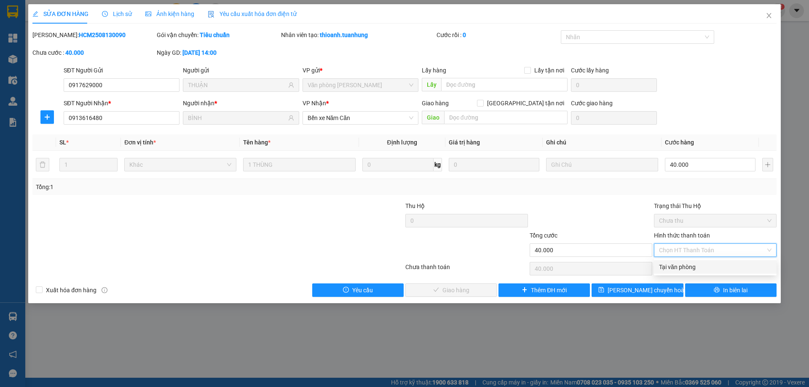
click at [676, 263] on div "Tại văn phòng" at bounding box center [715, 266] width 123 height 13
type input "0"
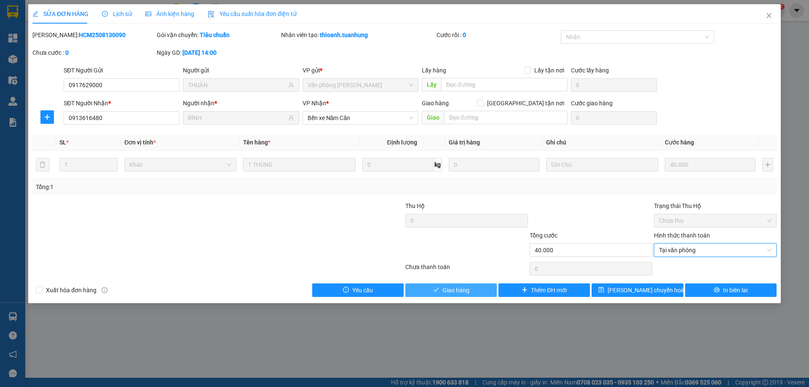
click at [445, 293] on span "Giao hàng" at bounding box center [456, 290] width 27 height 9
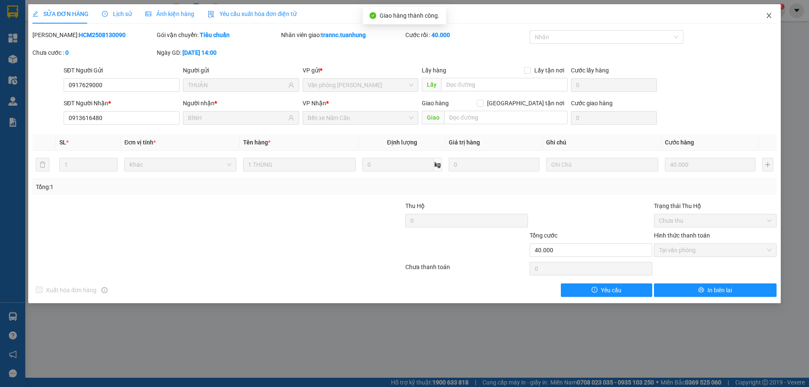
click at [769, 16] on icon "close" at bounding box center [769, 15] width 5 height 5
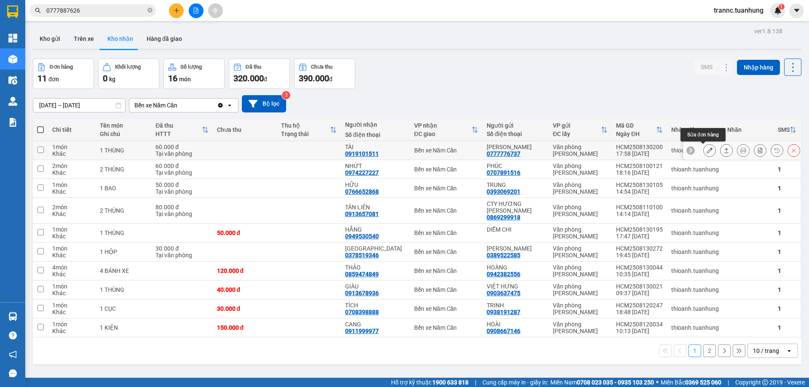
click at [707, 153] on icon at bounding box center [710, 151] width 6 height 6
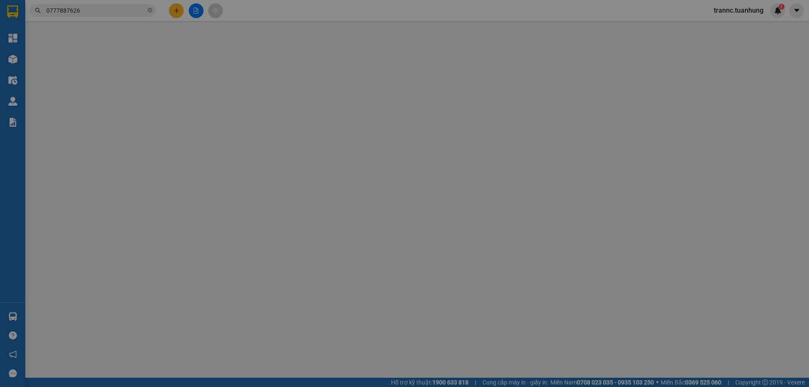
type input "0777776737"
type input "TRỊNH HÒA"
type input "0919101511"
type input "TÀI"
type input "60.000"
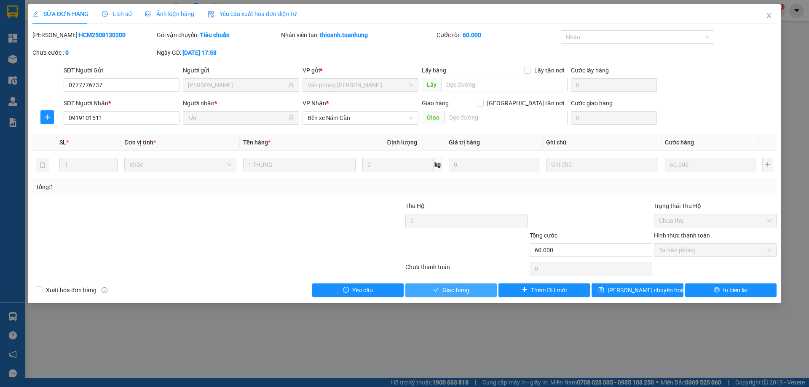
click at [434, 292] on icon "check" at bounding box center [436, 290] width 6 height 6
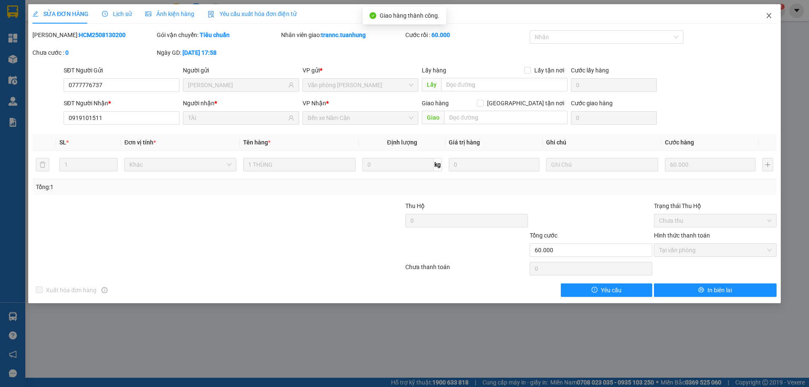
click at [767, 16] on icon "close" at bounding box center [769, 15] width 7 height 7
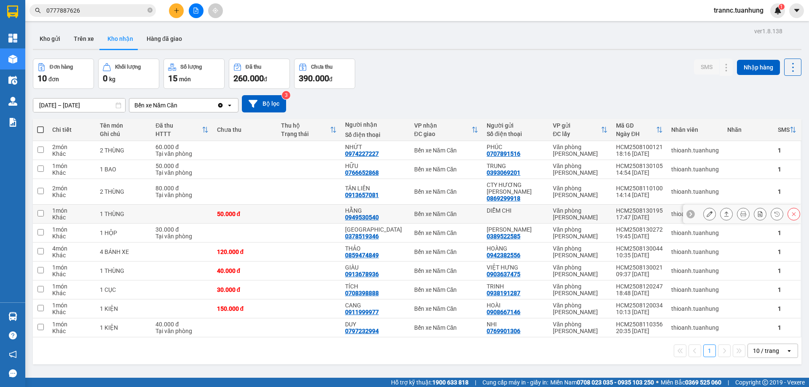
click at [707, 215] on icon at bounding box center [710, 214] width 6 height 6
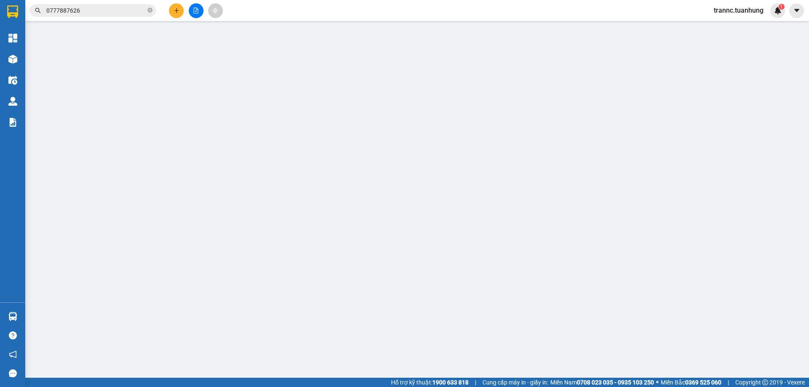
type input "DIỄM CHI"
type input "0949530540"
type input "HẰNG"
type input "50.000"
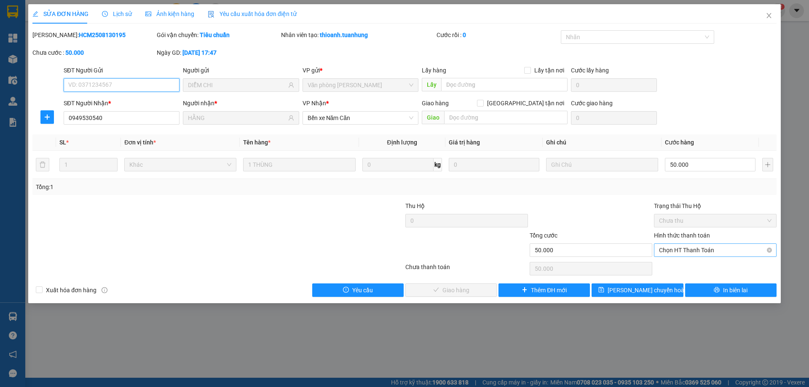
click at [695, 250] on span "Chọn HT Thanh Toán" at bounding box center [715, 250] width 113 height 13
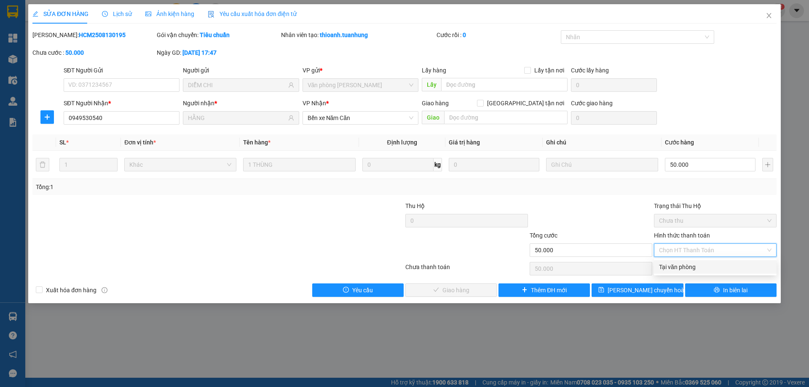
click at [690, 265] on div "Tại văn phòng" at bounding box center [715, 267] width 113 height 9
type input "0"
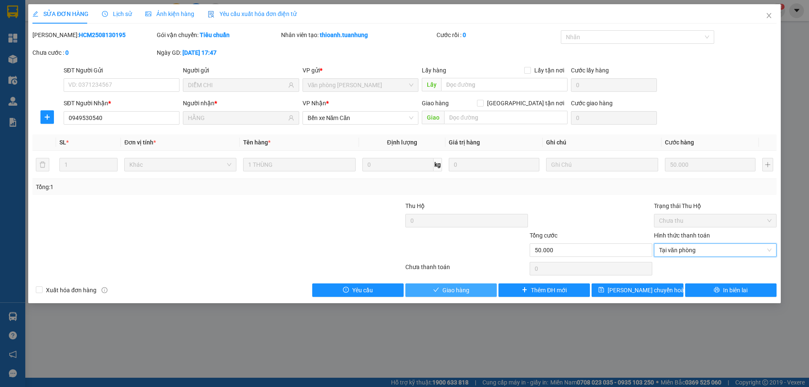
click at [474, 290] on button "Giao hàng" at bounding box center [450, 290] width 91 height 13
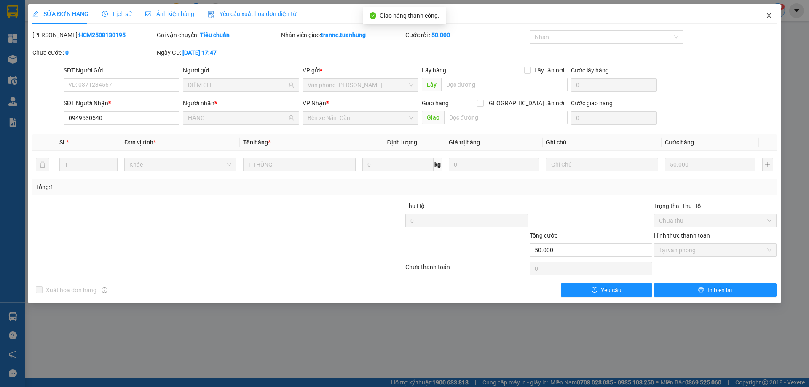
click at [772, 16] on icon "close" at bounding box center [769, 15] width 7 height 7
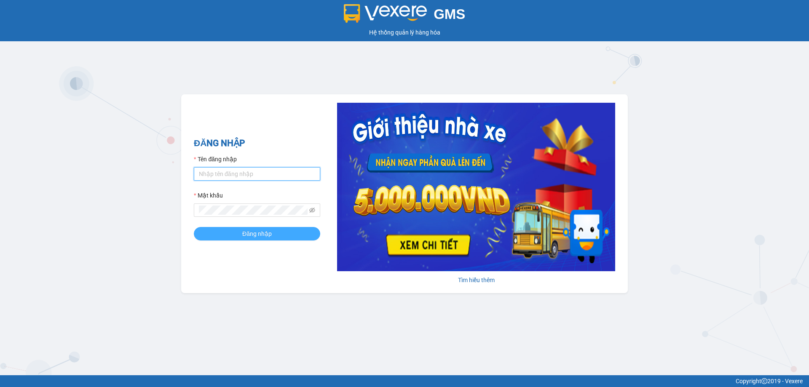
type input "trannc.tuanhung"
click at [213, 235] on button "Đăng nhập" at bounding box center [257, 233] width 126 height 13
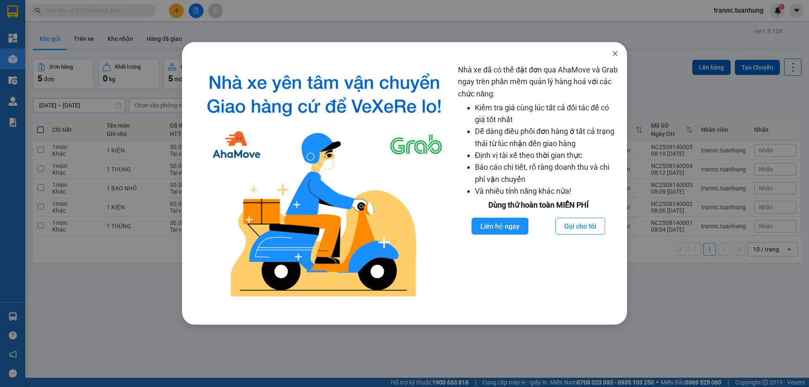
click at [614, 53] on icon "close" at bounding box center [615, 53] width 5 height 5
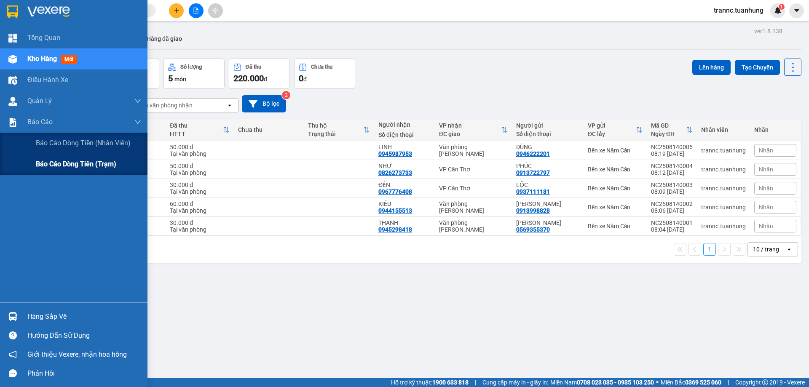
click at [125, 164] on div "Báo cáo dòng tiền (trạm)" at bounding box center [88, 164] width 105 height 21
